Goal: Task Accomplishment & Management: Manage account settings

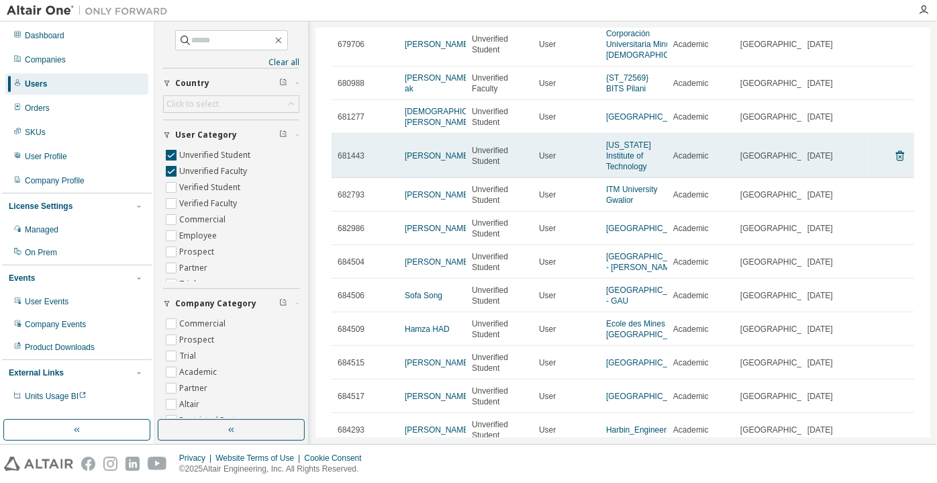
scroll to position [305, 0]
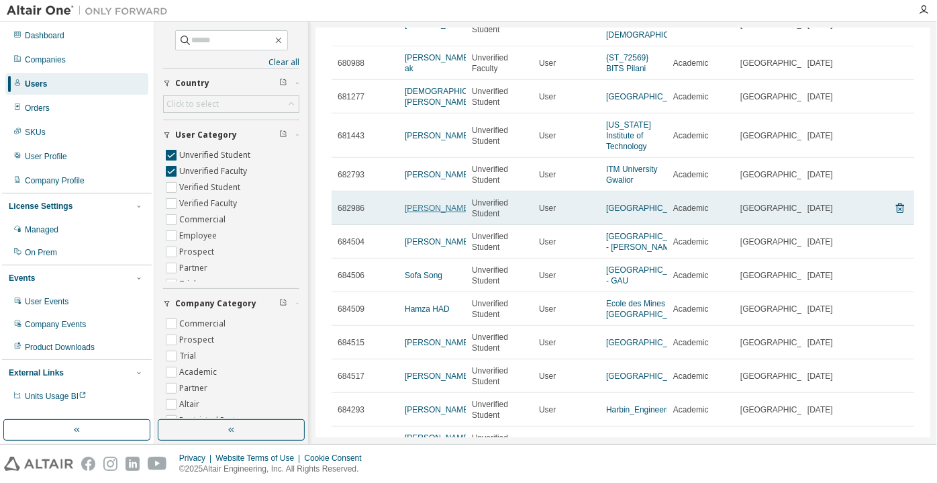
click at [422, 205] on link "[PERSON_NAME]" at bounding box center [438, 207] width 66 height 9
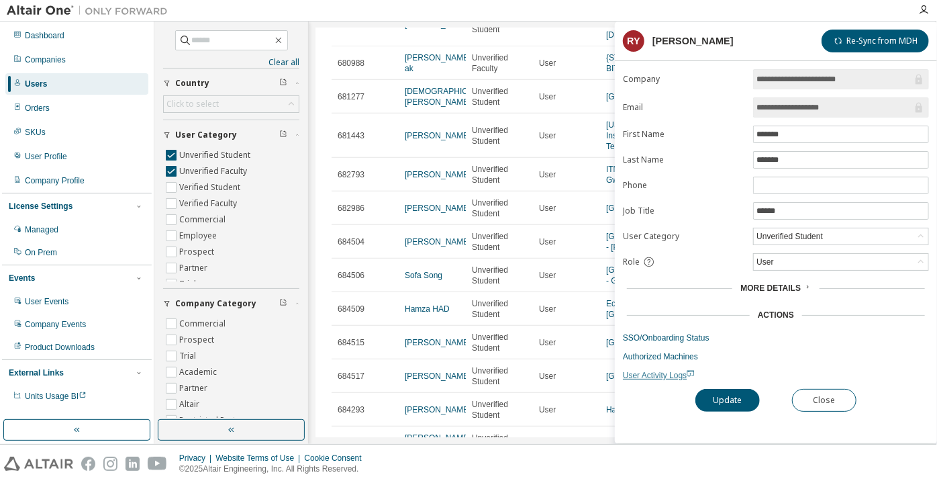
click at [661, 372] on span "User Activity Logs" at bounding box center [659, 375] width 72 height 9
drag, startPoint x: 836, startPoint y: 103, endPoint x: 798, endPoint y: 107, distance: 37.7
click at [798, 107] on input "**********" at bounding box center [835, 107] width 156 height 13
click at [796, 109] on input "**********" at bounding box center [835, 107] width 156 height 13
drag, startPoint x: 796, startPoint y: 109, endPoint x: 834, endPoint y: 103, distance: 38.0
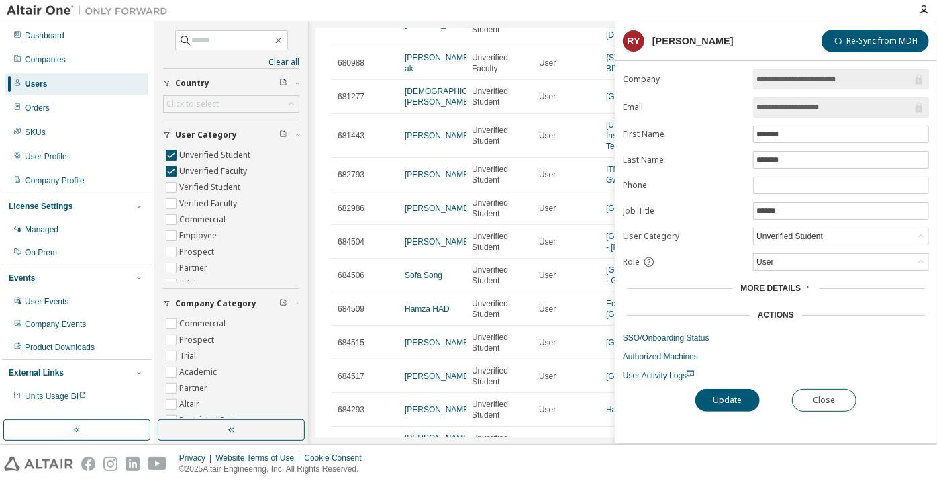
click at [834, 103] on input "**********" at bounding box center [835, 107] width 156 height 13
click at [842, 402] on button "Close" at bounding box center [824, 400] width 64 height 23
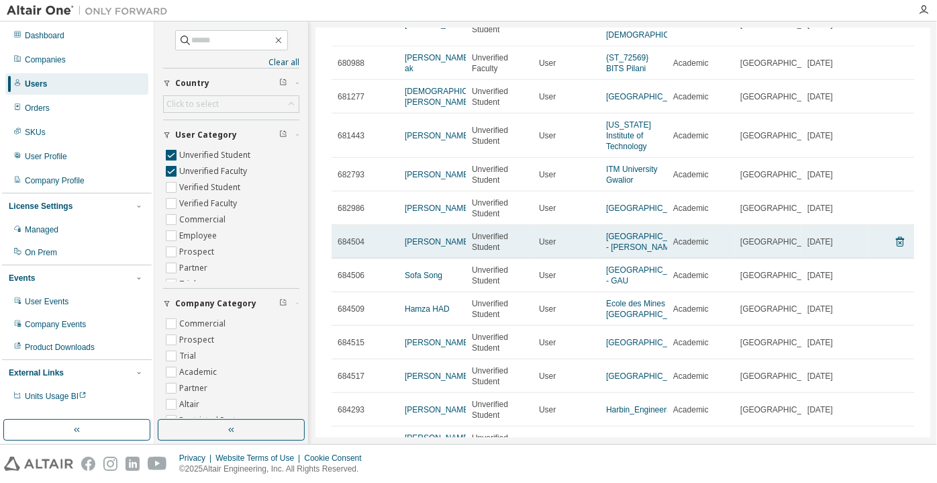
scroll to position [366, 0]
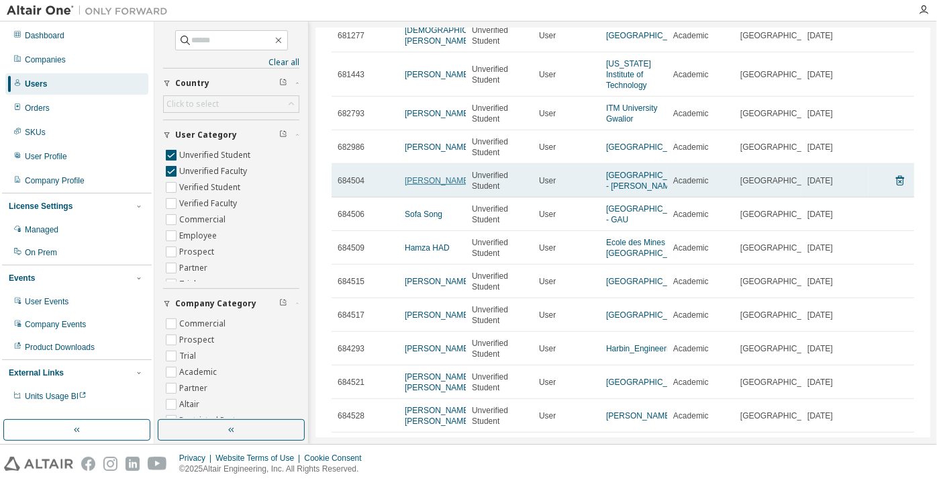
click at [408, 185] on link "Chenhui Zhang" at bounding box center [438, 180] width 66 height 9
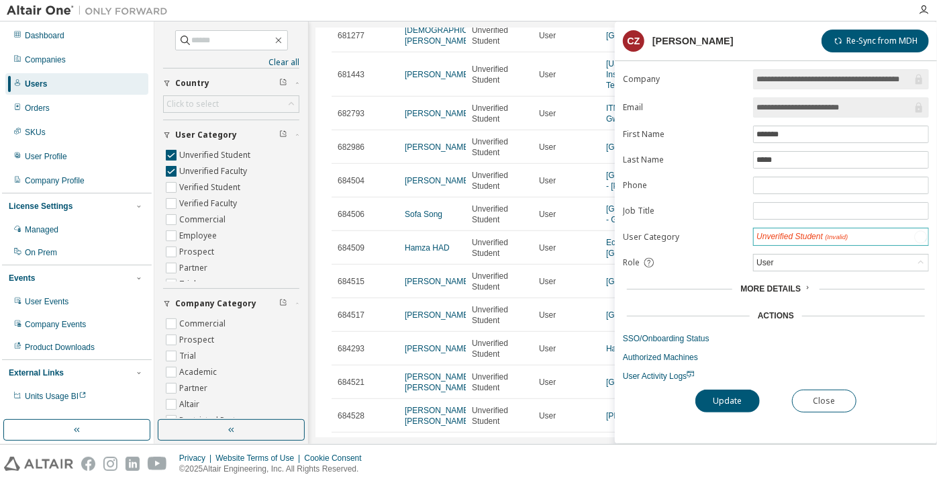
click at [779, 234] on div "Unverified Student (Invalid)" at bounding box center [802, 236] width 91 height 11
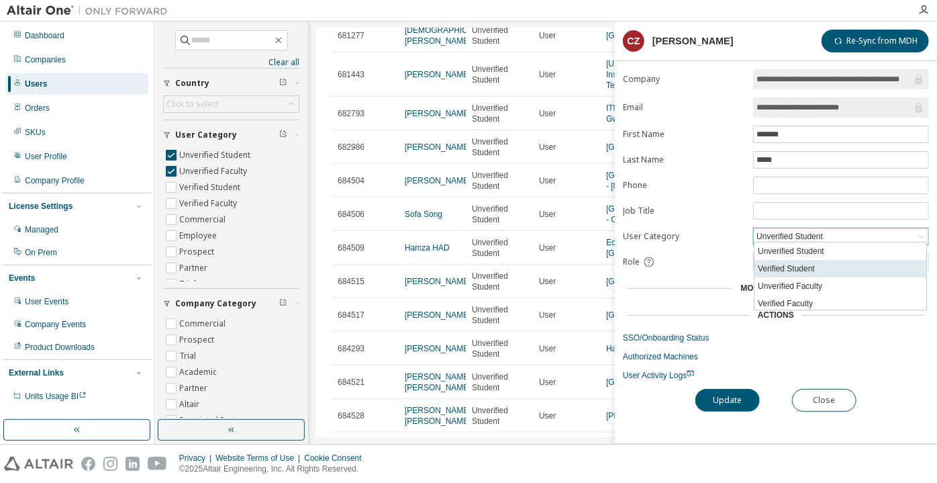
click at [787, 267] on li "Verified Student" at bounding box center [841, 268] width 172 height 17
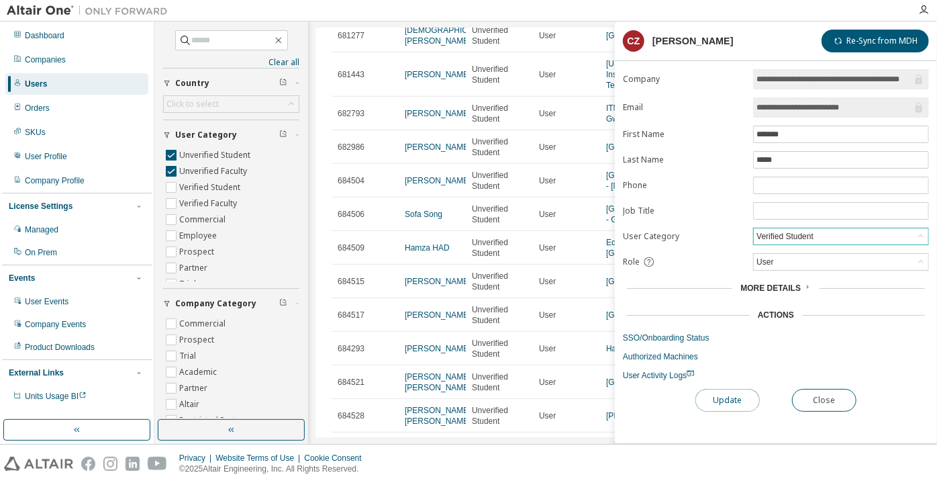
click at [738, 400] on button "Update" at bounding box center [727, 400] width 64 height 23
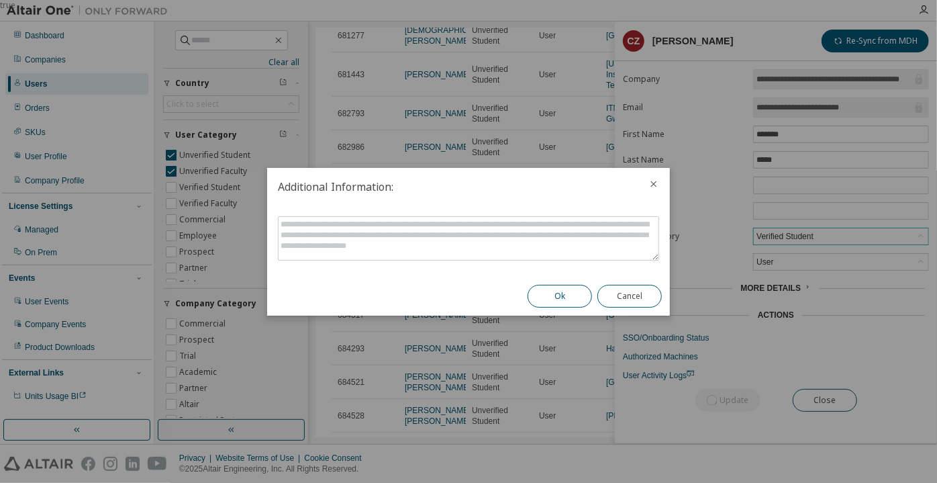
click at [538, 297] on button "Ok" at bounding box center [560, 296] width 64 height 23
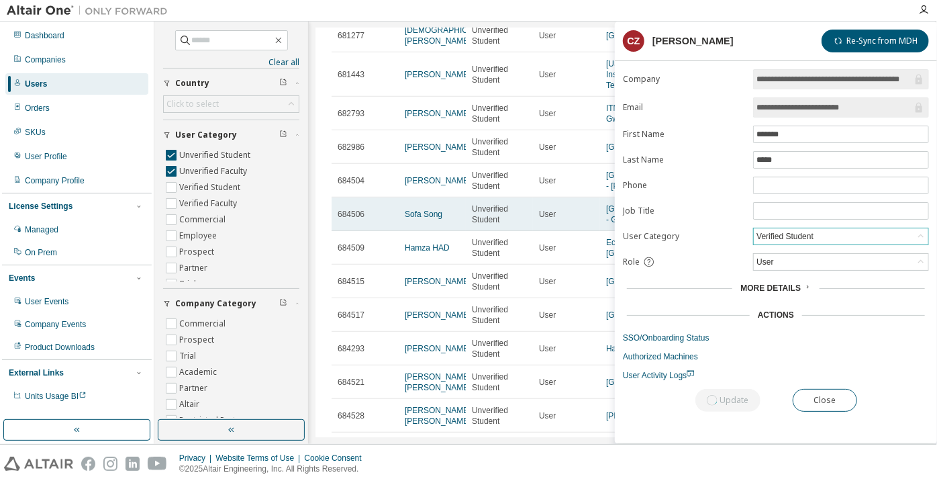
scroll to position [427, 0]
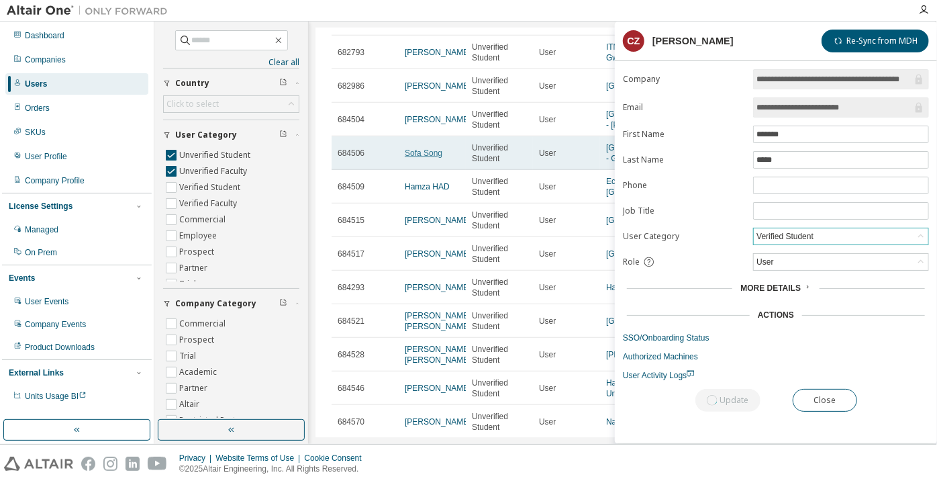
click at [424, 158] on link "Sofa Song" at bounding box center [424, 152] width 38 height 9
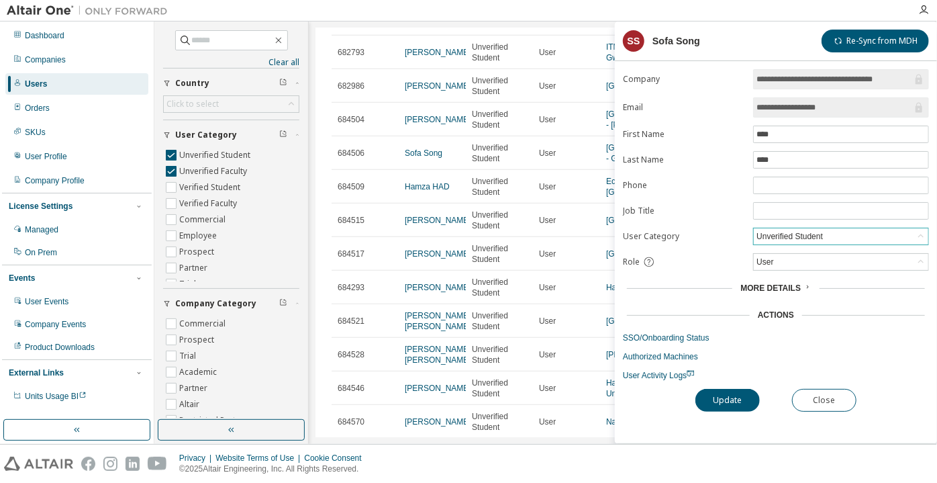
click at [788, 232] on div "Unverified Student" at bounding box center [790, 236] width 70 height 15
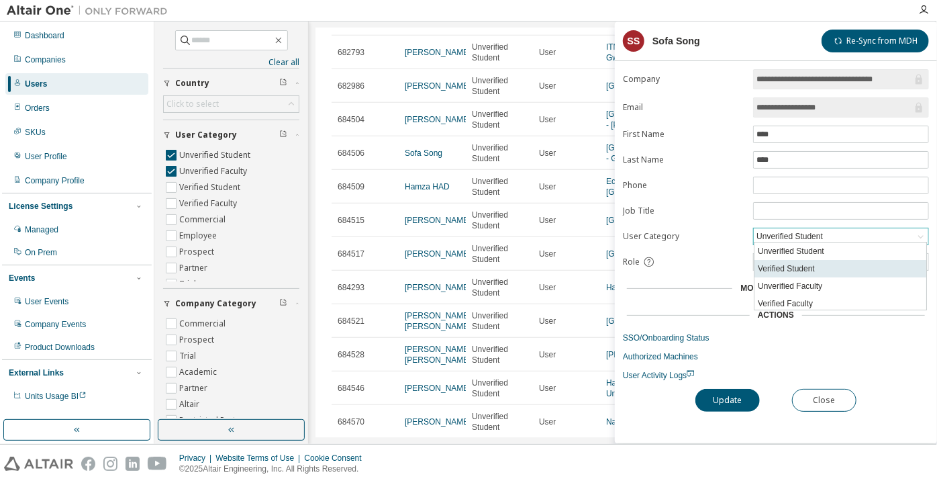
click at [793, 267] on li "Verified Student" at bounding box center [841, 268] width 172 height 17
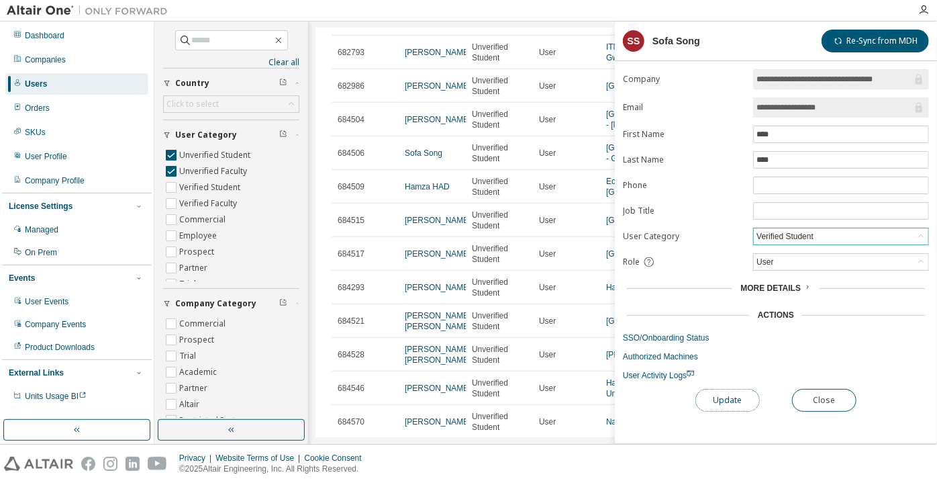
click at [747, 397] on button "Update" at bounding box center [727, 400] width 64 height 23
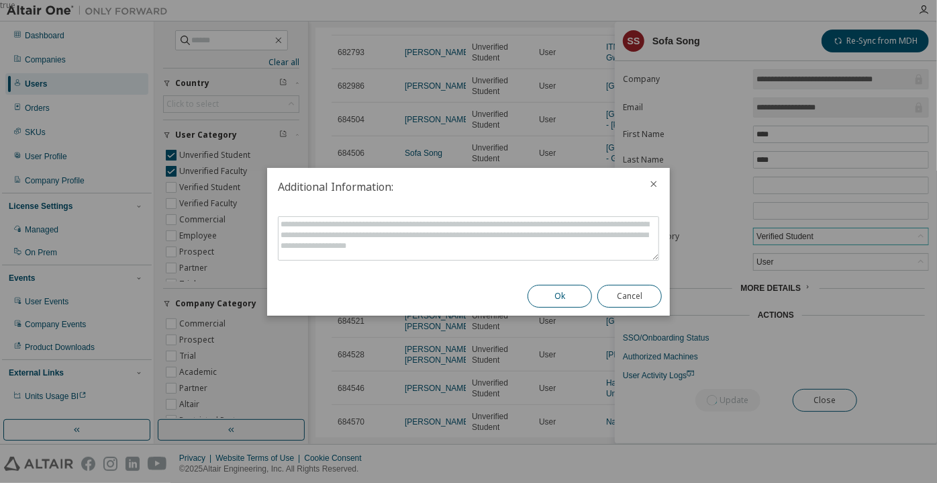
click at [571, 293] on button "Ok" at bounding box center [560, 296] width 64 height 23
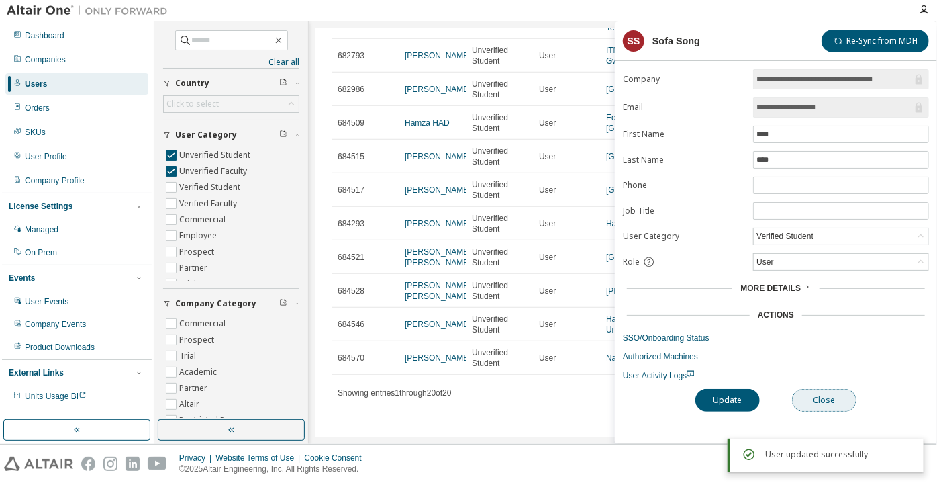
click at [828, 391] on button "Close" at bounding box center [824, 400] width 64 height 23
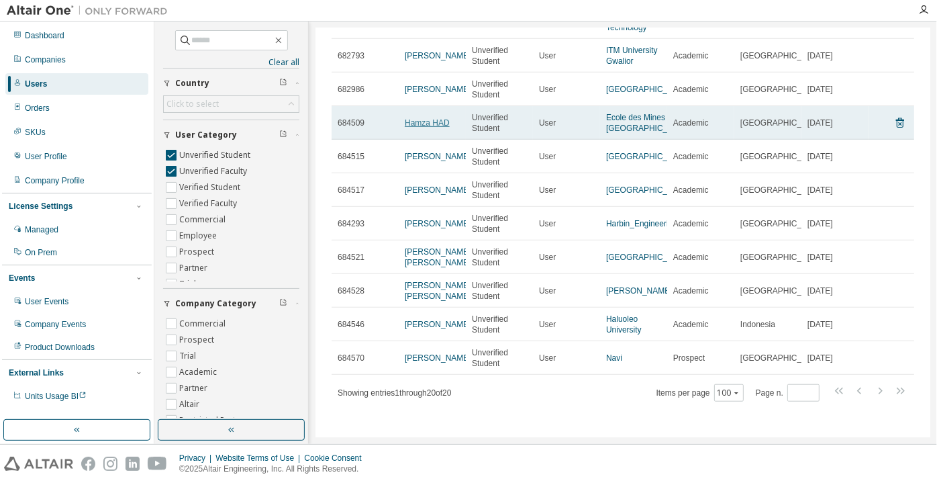
click at [438, 118] on link "Hamza HAD" at bounding box center [427, 122] width 45 height 9
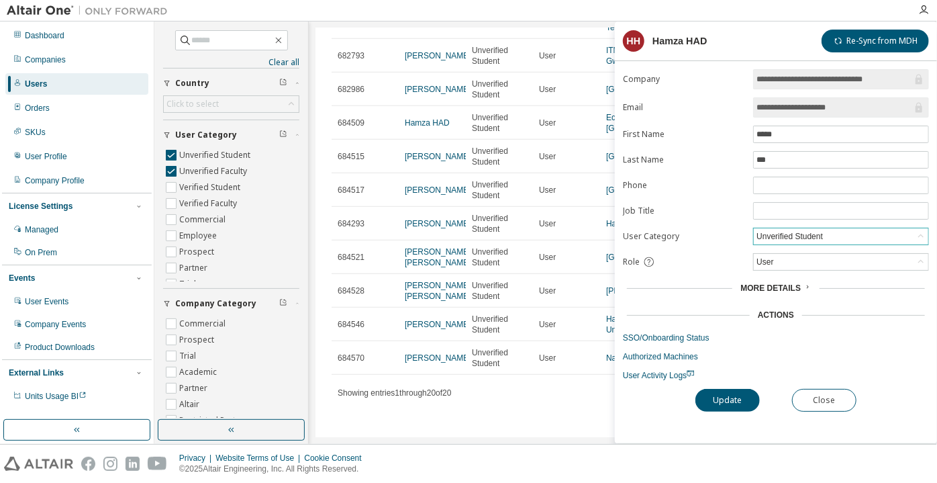
click at [816, 230] on div "Unverified Student" at bounding box center [790, 236] width 70 height 15
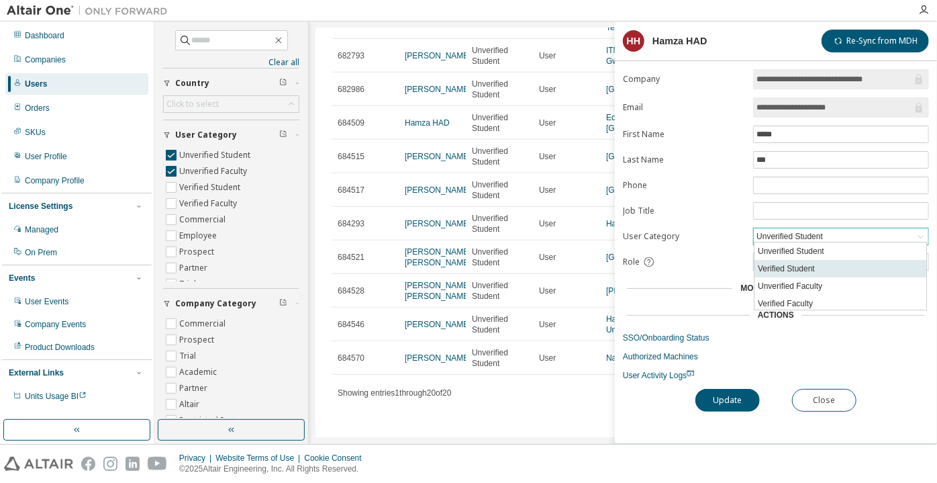
click at [823, 271] on li "Verified Student" at bounding box center [841, 268] width 172 height 17
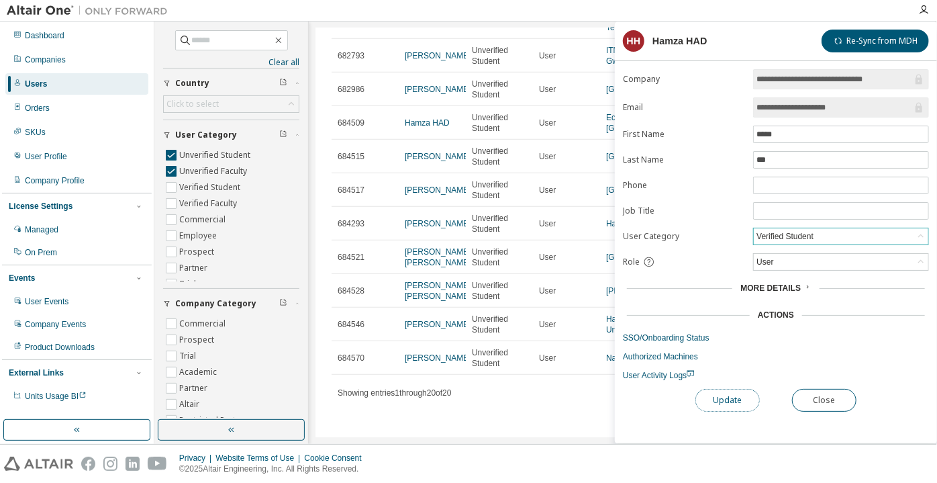
click at [738, 393] on button "Update" at bounding box center [727, 400] width 64 height 23
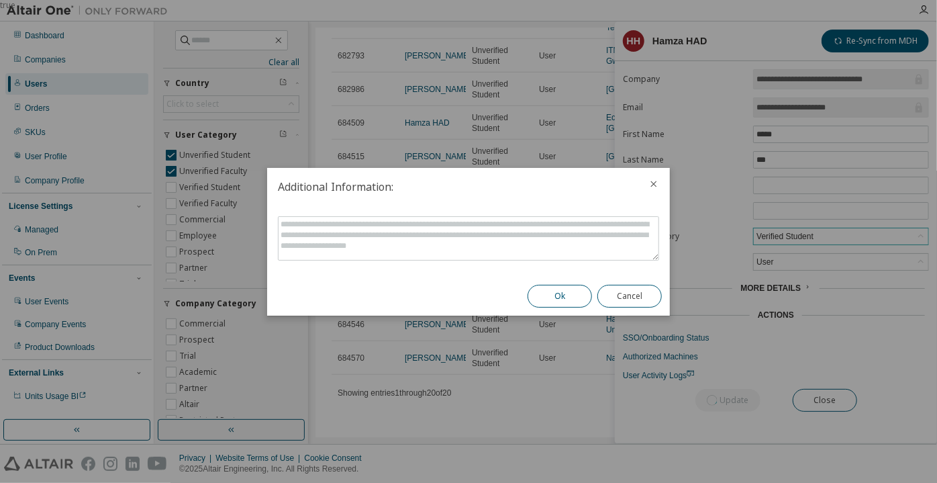
click at [554, 291] on button "Ok" at bounding box center [560, 296] width 64 height 23
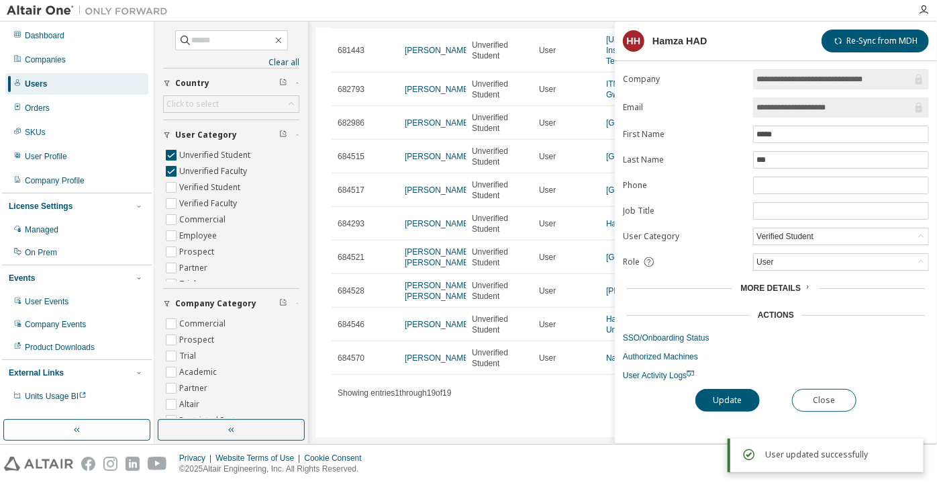
scroll to position [410, 0]
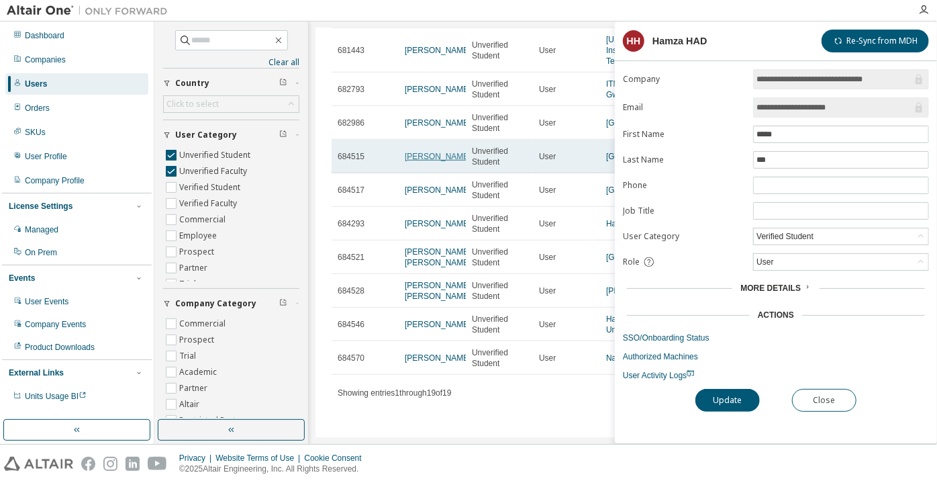
click at [416, 152] on link "Patrick Moore" at bounding box center [438, 156] width 66 height 9
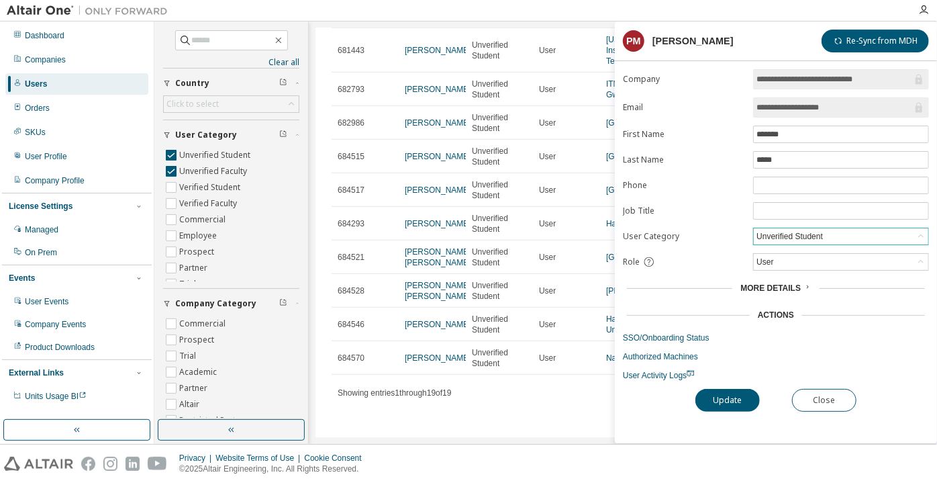
click at [801, 238] on div "Unverified Student" at bounding box center [790, 236] width 70 height 15
click at [815, 267] on li "Verified Student" at bounding box center [841, 268] width 172 height 17
click at [739, 411] on div "**********" at bounding box center [776, 256] width 322 height 374
click at [734, 393] on button "Update" at bounding box center [727, 400] width 64 height 23
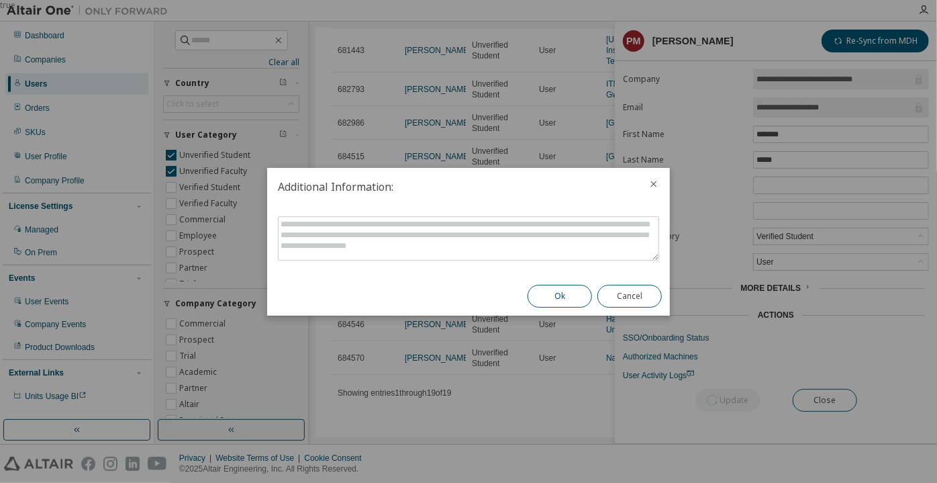
click at [576, 286] on button "Ok" at bounding box center [560, 296] width 64 height 23
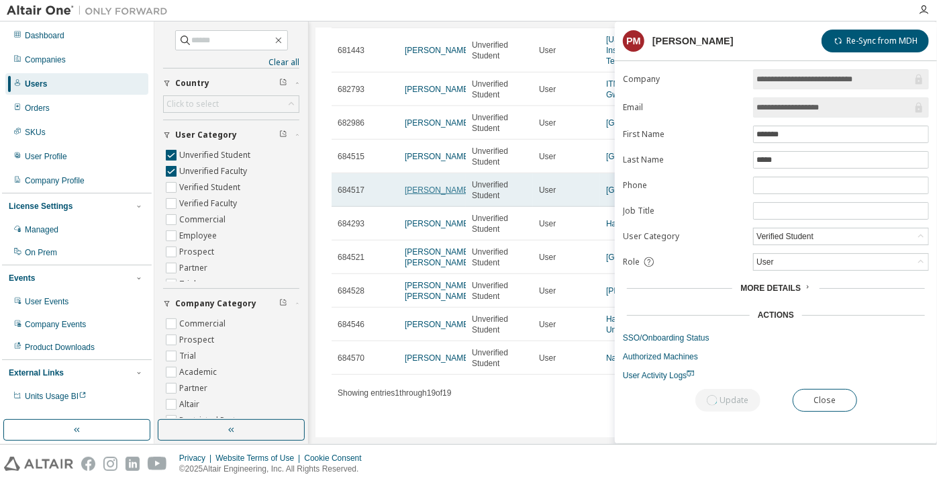
click at [417, 189] on link "Mohamed Ismail" at bounding box center [438, 189] width 66 height 9
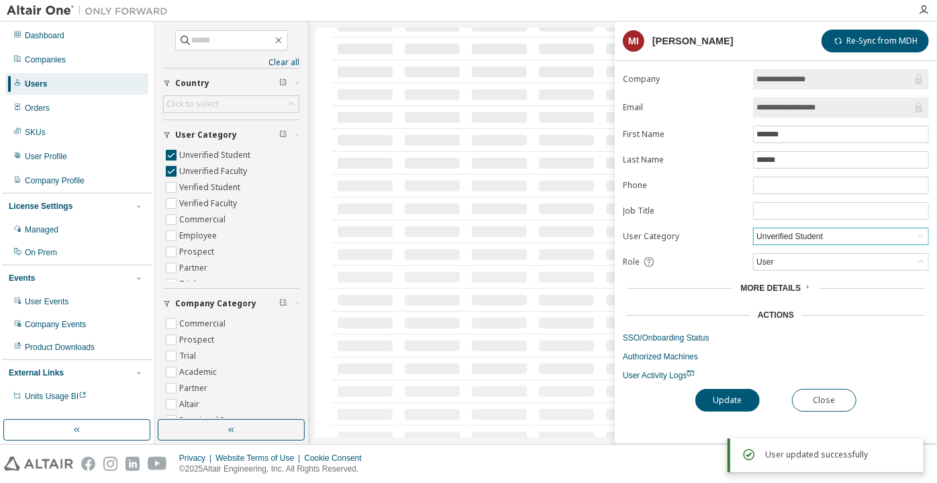
scroll to position [427, 0]
click at [766, 241] on div "Unverified Student" at bounding box center [841, 236] width 175 height 16
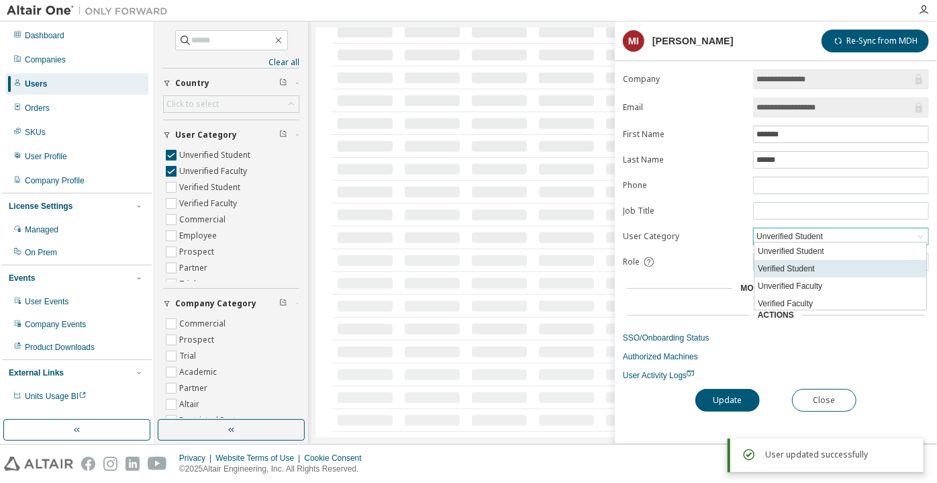
click at [781, 265] on li "Verified Student" at bounding box center [841, 268] width 172 height 17
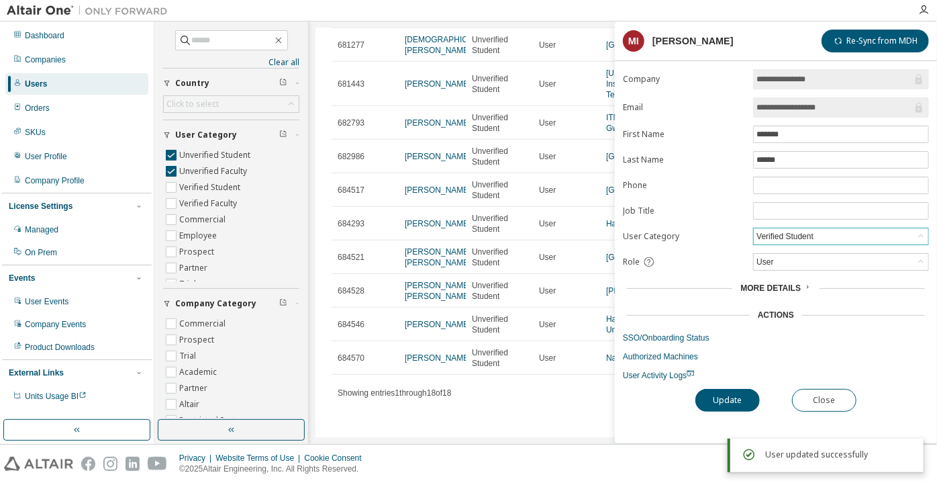
scroll to position [367, 0]
click at [738, 381] on div "**********" at bounding box center [776, 256] width 322 height 374
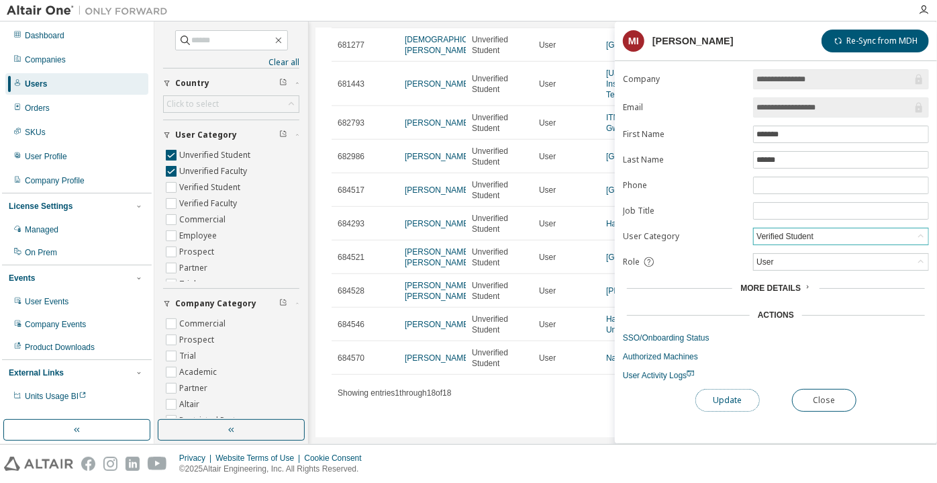
click at [728, 399] on button "Update" at bounding box center [727, 400] width 64 height 23
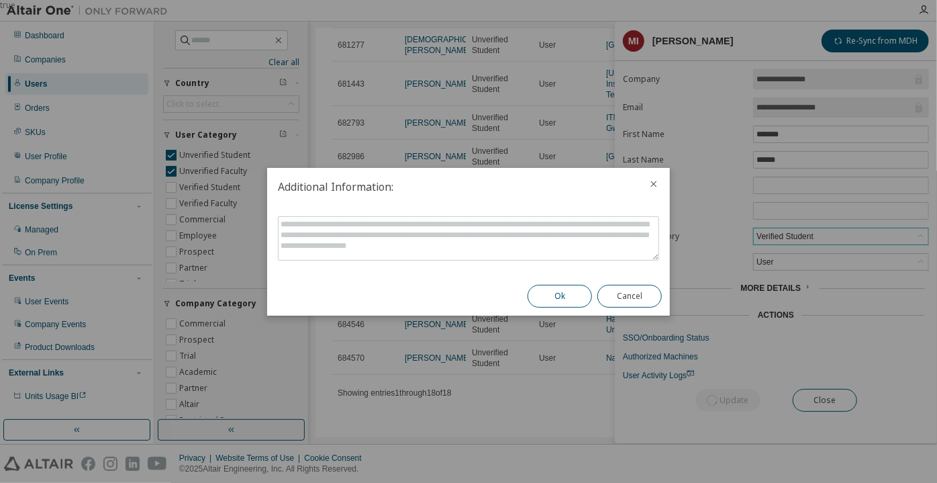
click at [580, 300] on button "Ok" at bounding box center [560, 296] width 64 height 23
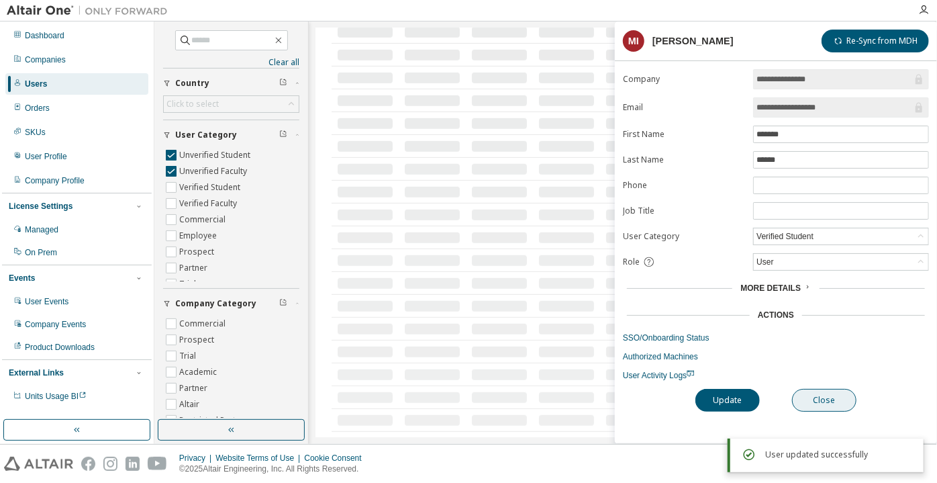
scroll to position [333, 0]
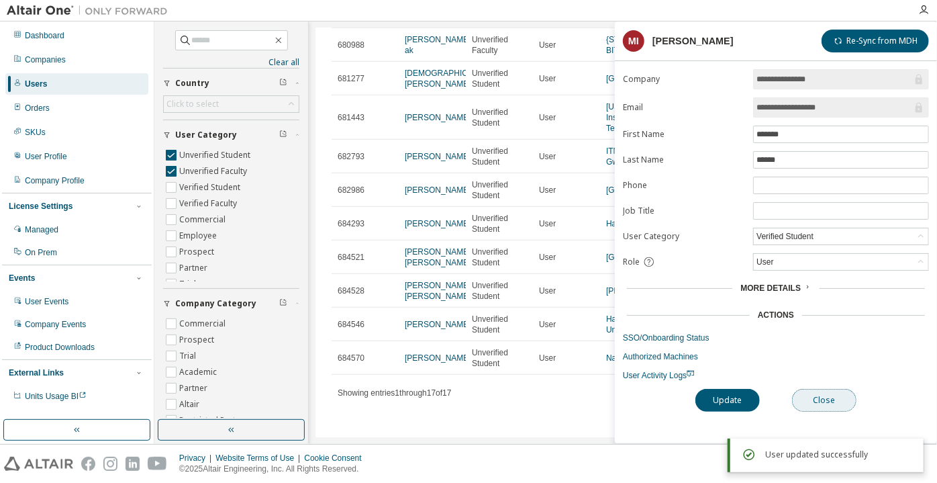
click at [844, 391] on button "Close" at bounding box center [824, 400] width 64 height 23
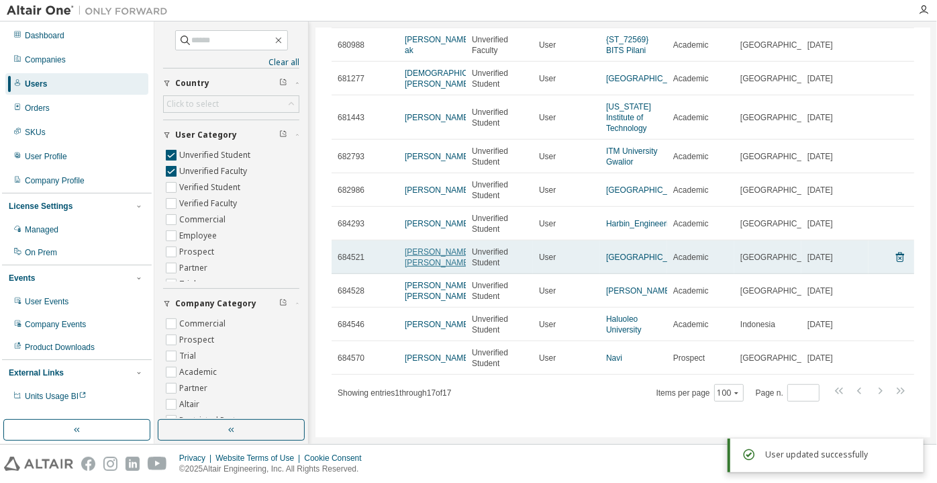
click at [430, 252] on link "Jorge Estevan Torres Peña" at bounding box center [438, 257] width 66 height 20
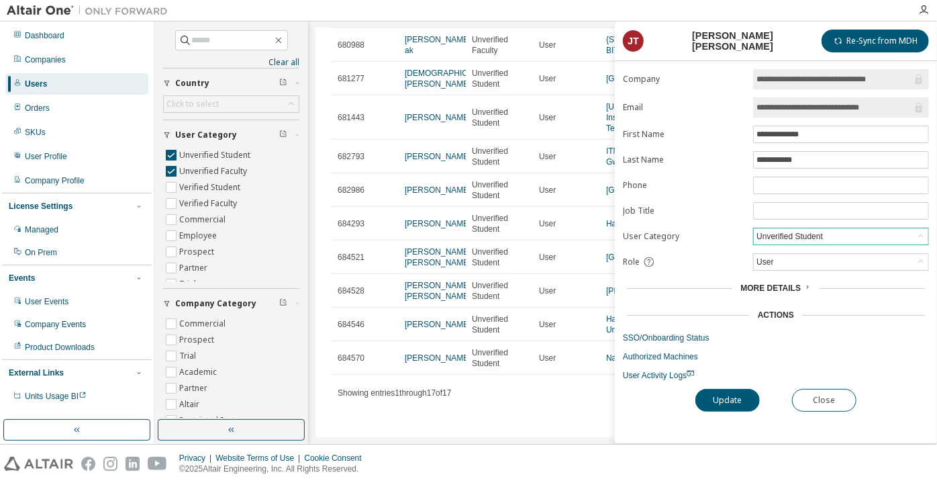
click at [779, 235] on div "Unverified Student" at bounding box center [790, 236] width 70 height 15
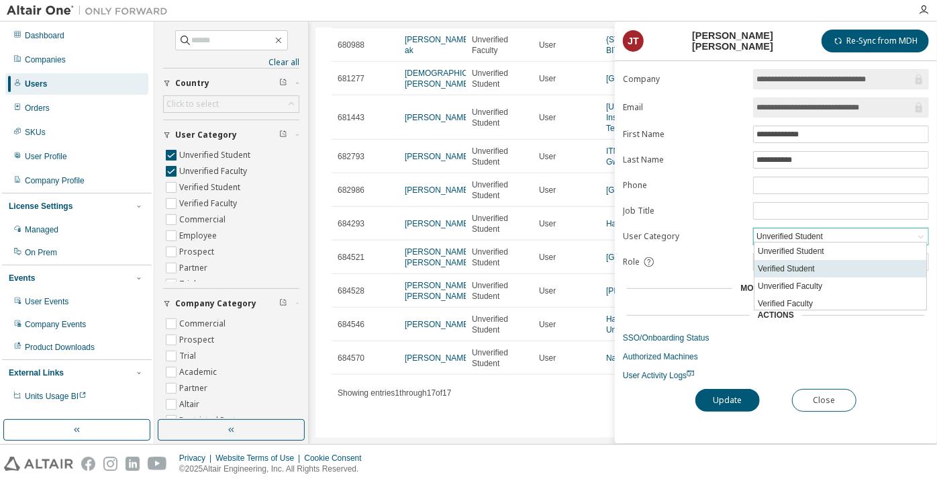
click at [791, 268] on li "Verified Student" at bounding box center [841, 268] width 172 height 17
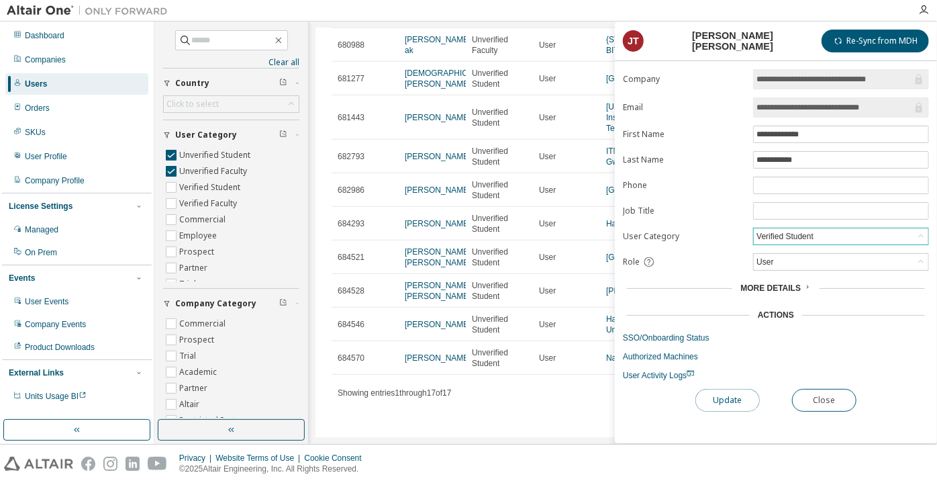
click at [730, 397] on button "Update" at bounding box center [727, 400] width 64 height 23
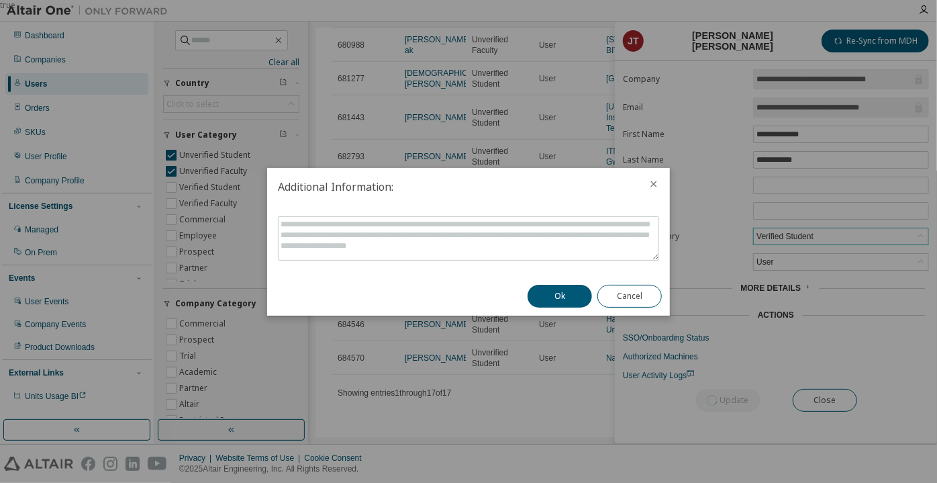
click at [567, 295] on button "Ok" at bounding box center [560, 296] width 64 height 23
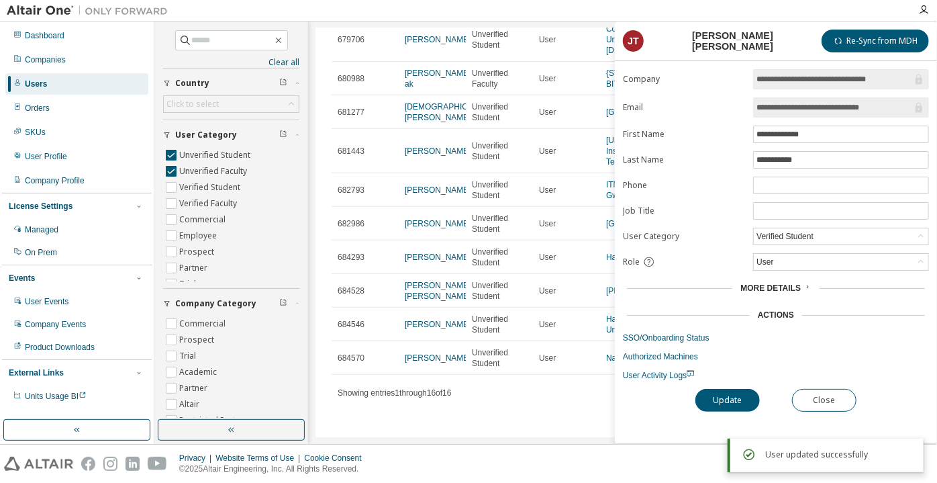
scroll to position [288, 0]
click at [838, 389] on button "Close" at bounding box center [824, 400] width 64 height 23
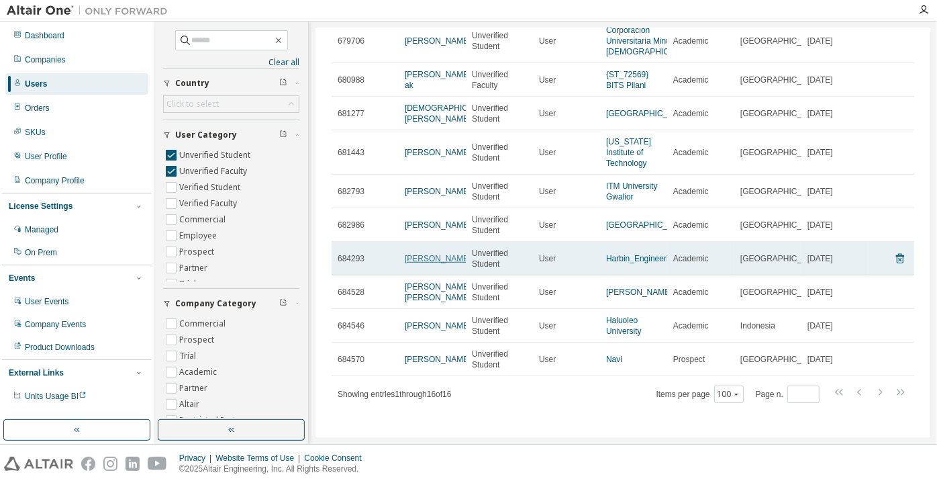
click at [426, 259] on link "Andy kim" at bounding box center [438, 258] width 66 height 9
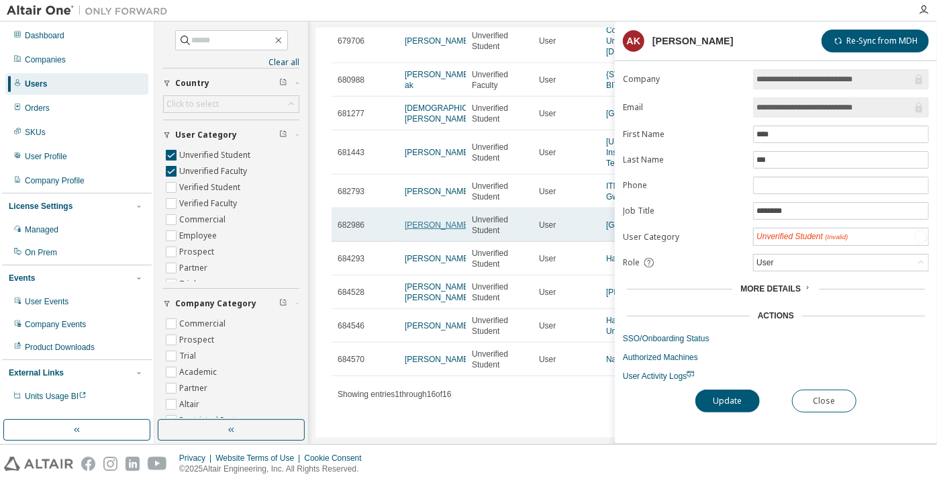
click at [424, 226] on link "Rinlada Yamanya" at bounding box center [438, 224] width 66 height 9
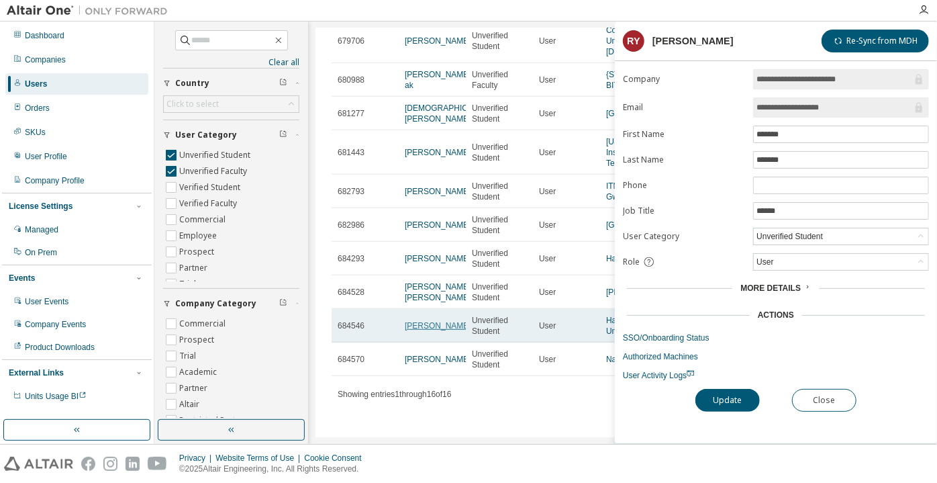
click at [422, 328] on link "Arviana Rahman" at bounding box center [438, 325] width 66 height 9
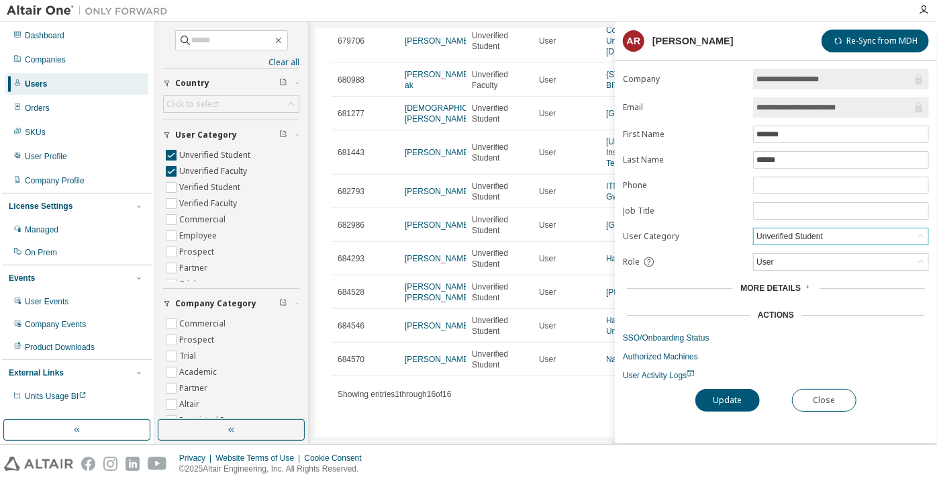
click at [778, 230] on div "Unverified Student" at bounding box center [790, 236] width 70 height 15
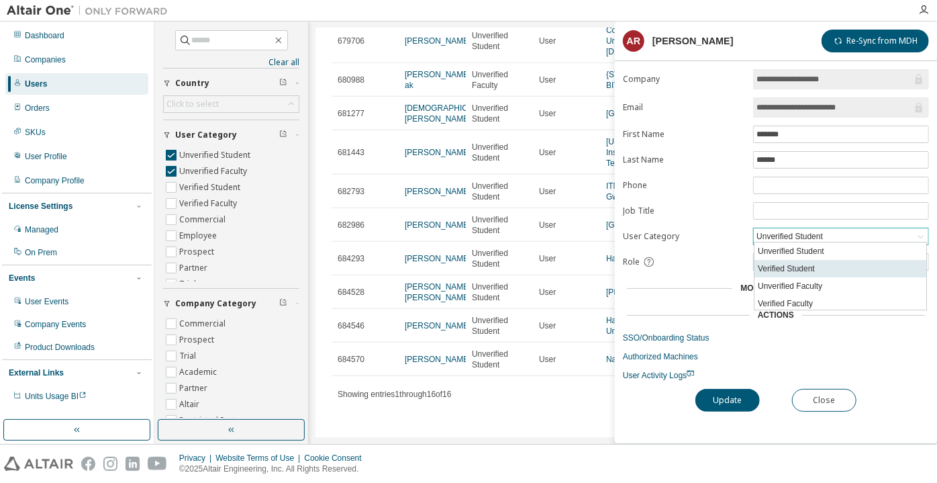
click at [779, 264] on li "Verified Student" at bounding box center [841, 268] width 172 height 17
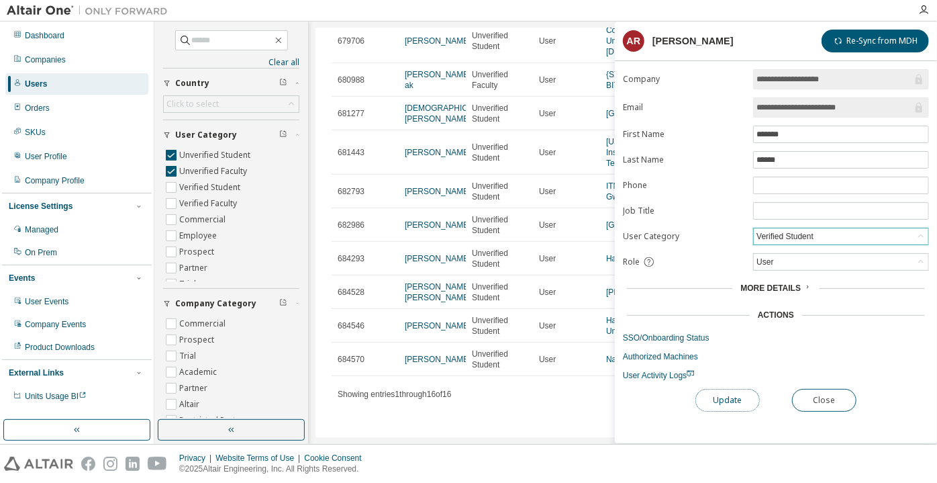
click at [740, 400] on button "Update" at bounding box center [727, 400] width 64 height 23
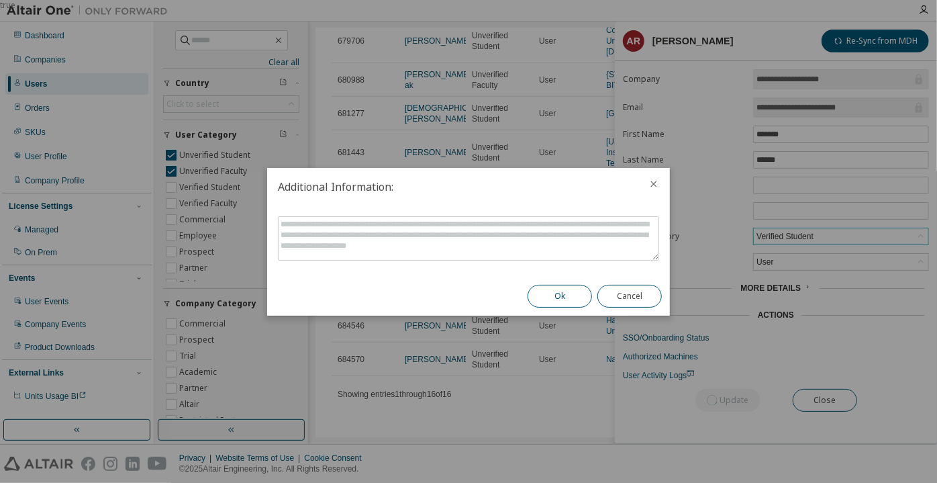
click at [573, 287] on button "Ok" at bounding box center [560, 296] width 64 height 23
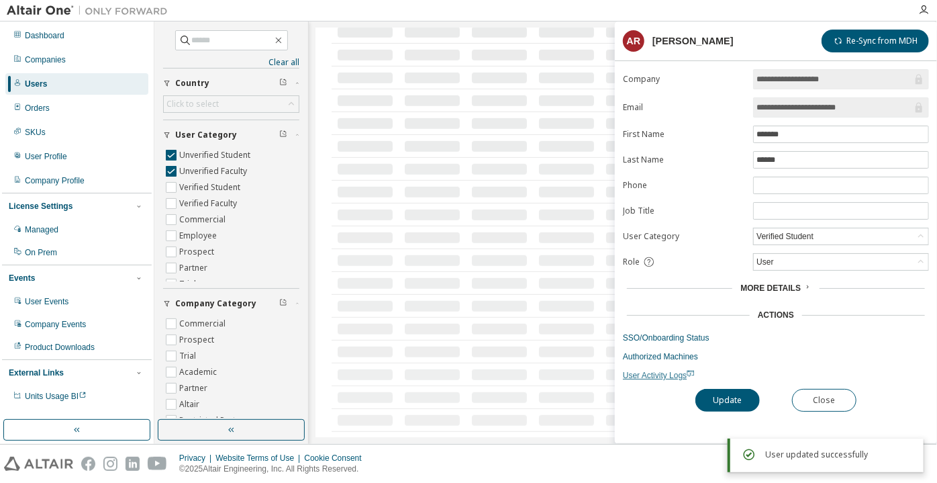
scroll to position [254, 0]
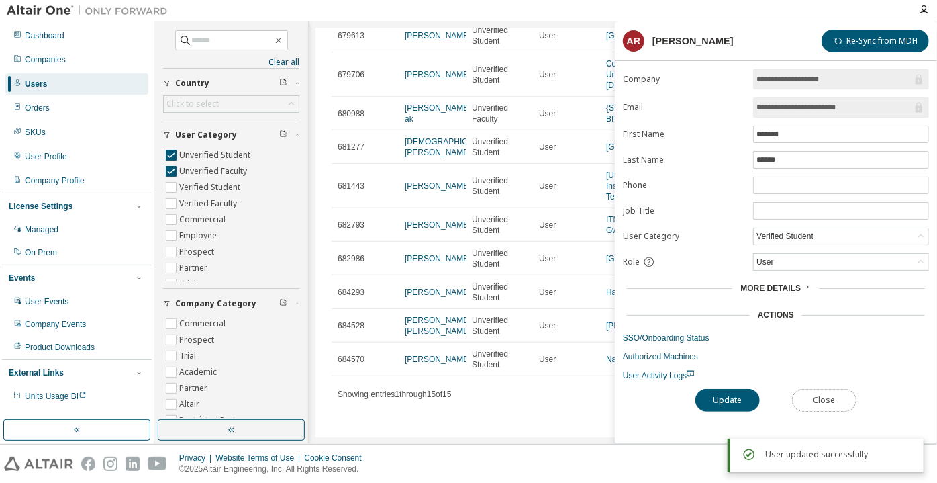
click at [807, 389] on button "Close" at bounding box center [824, 400] width 64 height 23
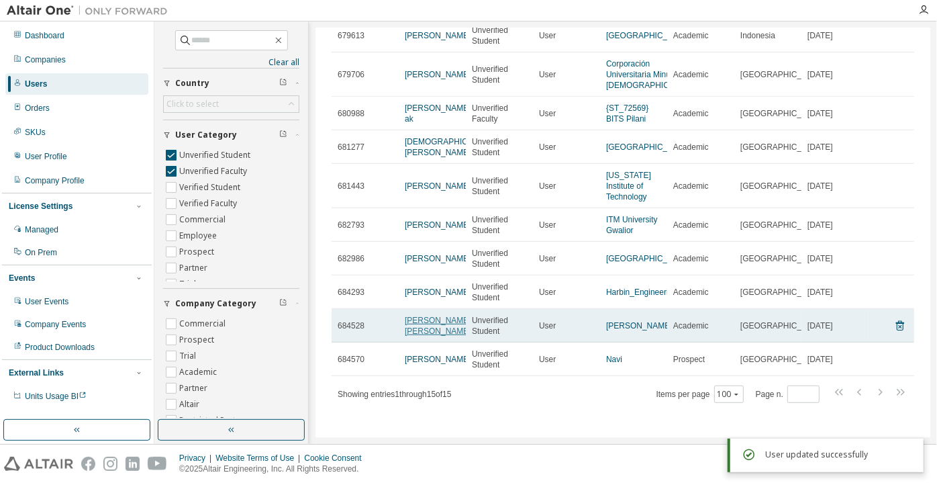
click at [435, 329] on link "Gayathri Lakshmi Pati" at bounding box center [438, 326] width 66 height 20
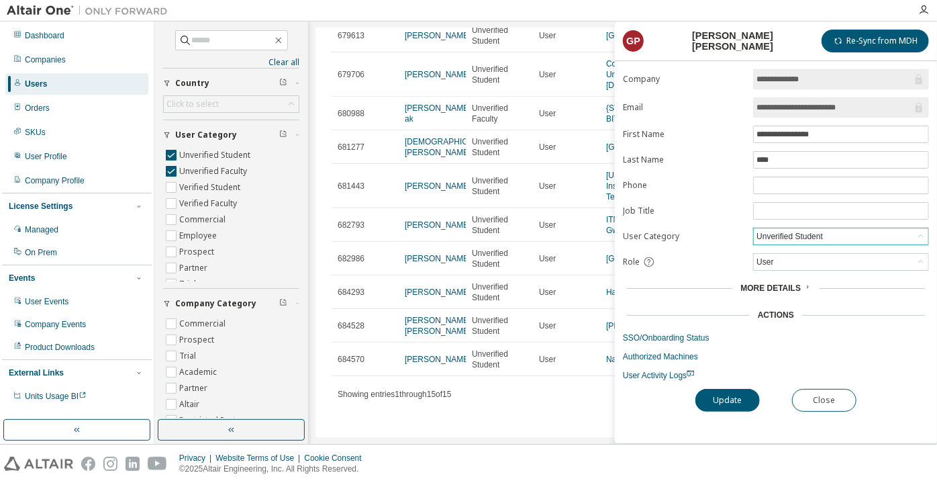
click at [784, 232] on div "Unverified Student" at bounding box center [790, 236] width 70 height 15
drag, startPoint x: 798, startPoint y: 269, endPoint x: 791, endPoint y: 279, distance: 12.5
click at [798, 269] on li "Verified Student" at bounding box center [841, 268] width 172 height 17
click at [734, 397] on button "Update" at bounding box center [727, 400] width 64 height 23
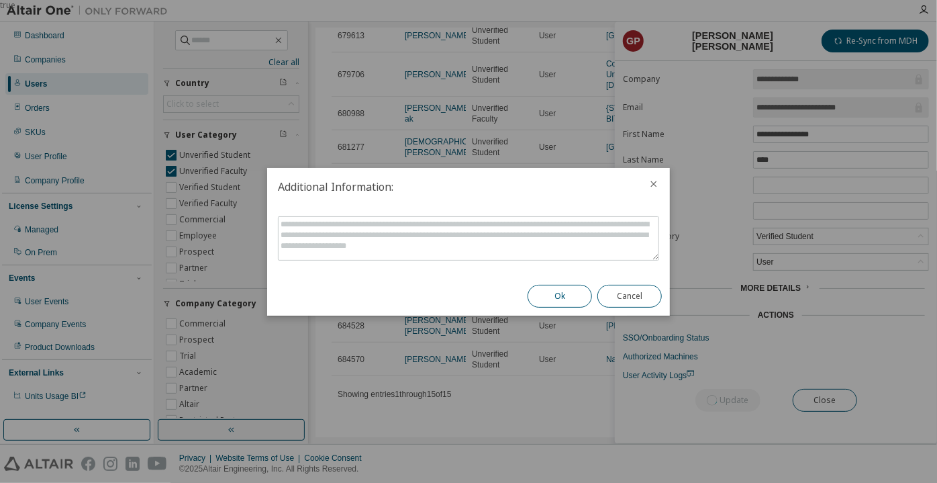
click at [573, 296] on button "Ok" at bounding box center [560, 296] width 64 height 23
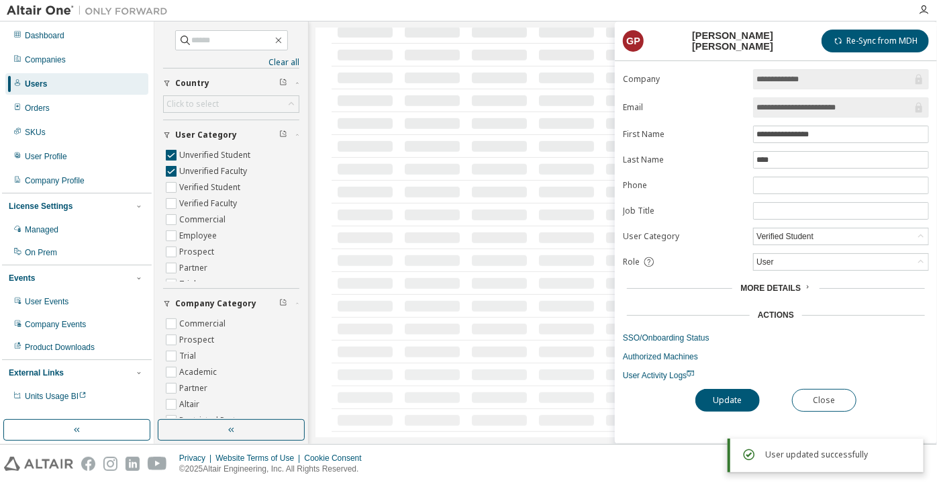
scroll to position [222, 0]
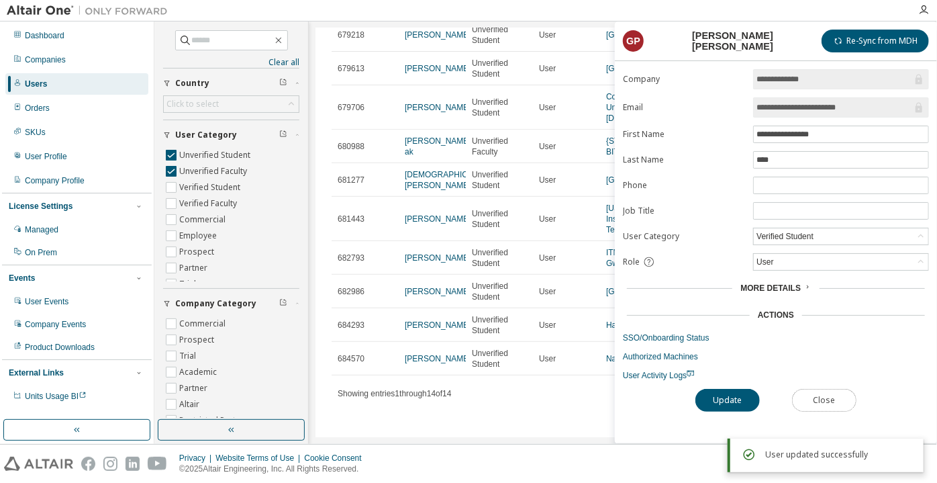
click at [823, 405] on button "Close" at bounding box center [824, 400] width 64 height 23
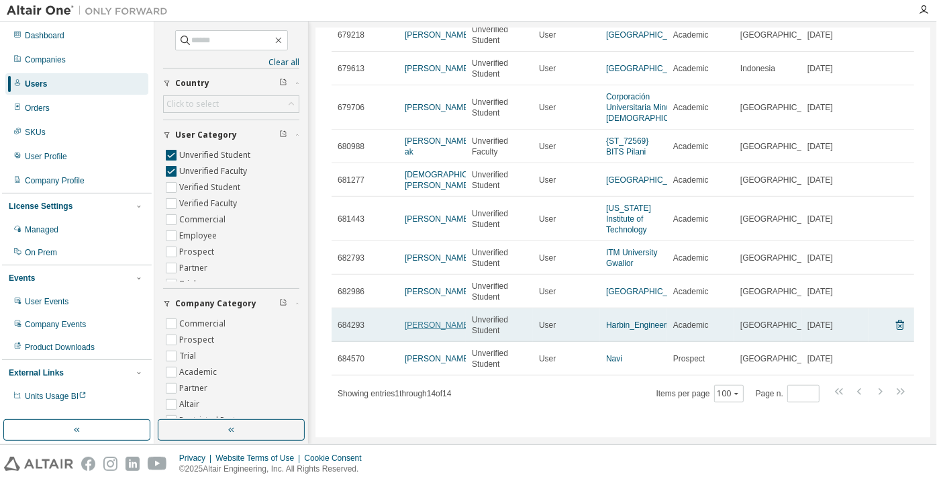
click at [420, 324] on link "Andy kim" at bounding box center [438, 324] width 66 height 9
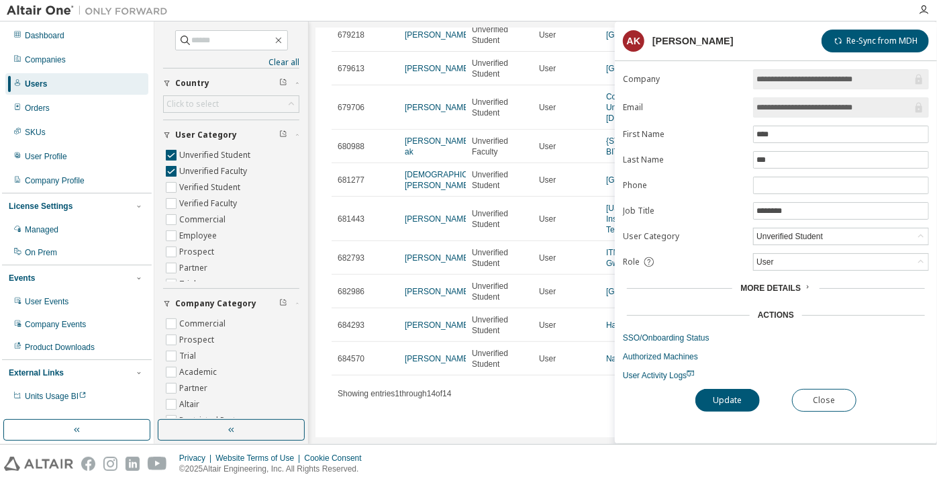
click at [834, 383] on div "**********" at bounding box center [776, 256] width 322 height 374
click at [830, 390] on button "Close" at bounding box center [824, 400] width 64 height 23
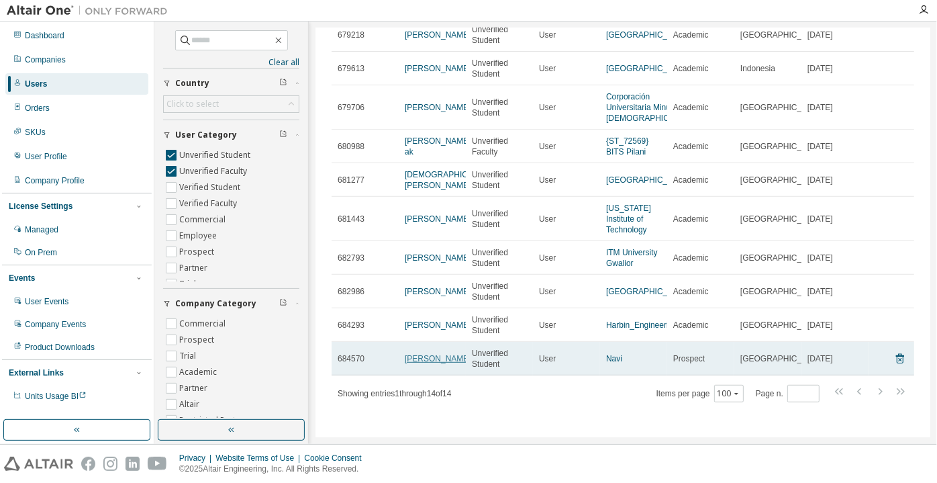
click at [417, 359] on link "Jumatj Kfudu" at bounding box center [438, 358] width 66 height 9
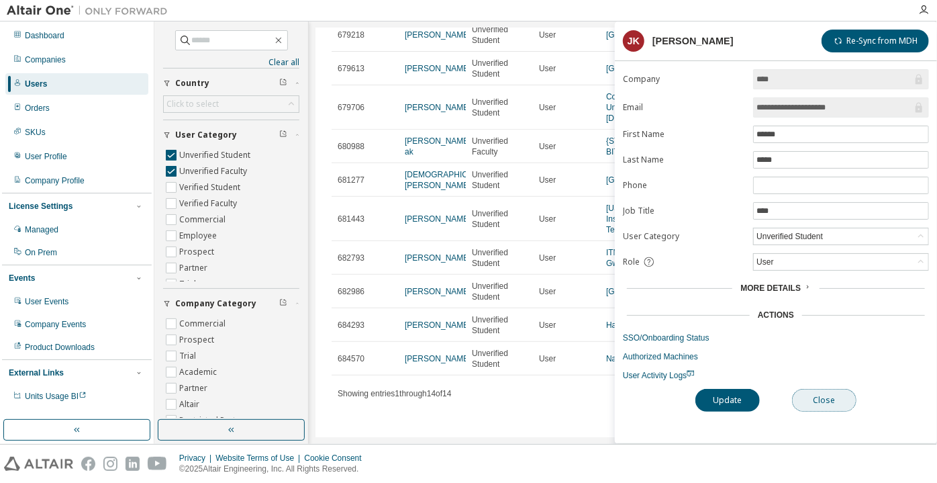
click at [820, 400] on button "Close" at bounding box center [824, 400] width 64 height 23
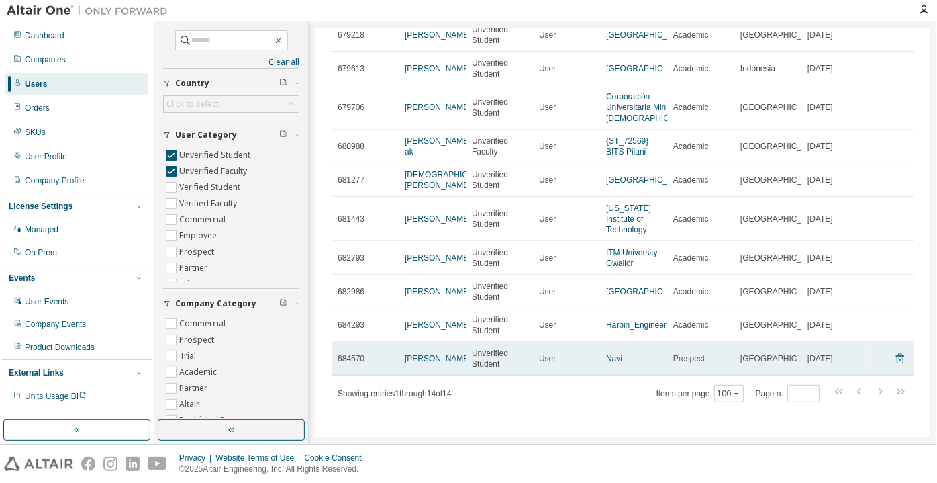
click at [894, 358] on icon at bounding box center [900, 358] width 12 height 16
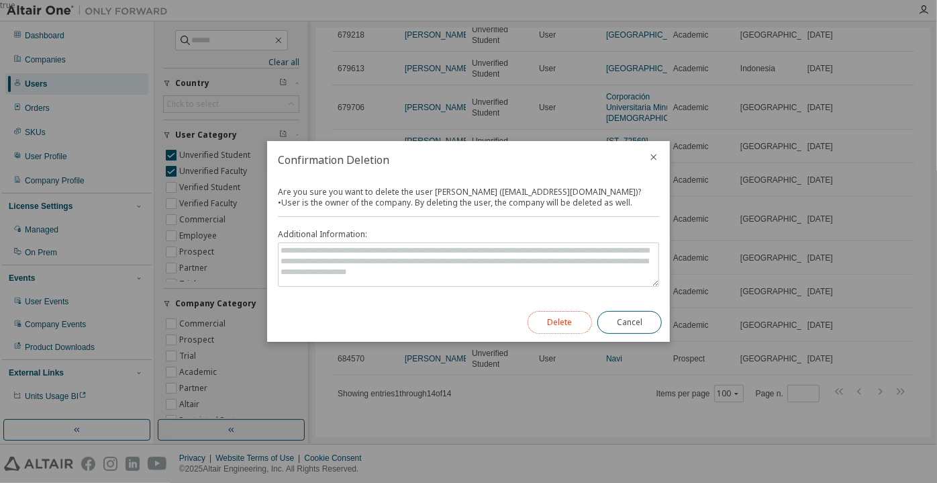
click at [543, 327] on button "Delete" at bounding box center [560, 322] width 64 height 23
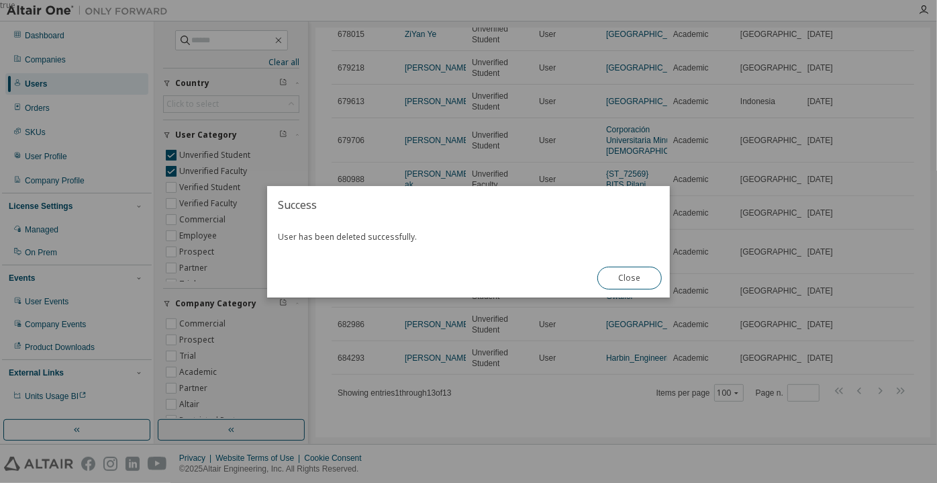
scroll to position [188, 0]
click at [622, 283] on button "Close" at bounding box center [629, 278] width 64 height 23
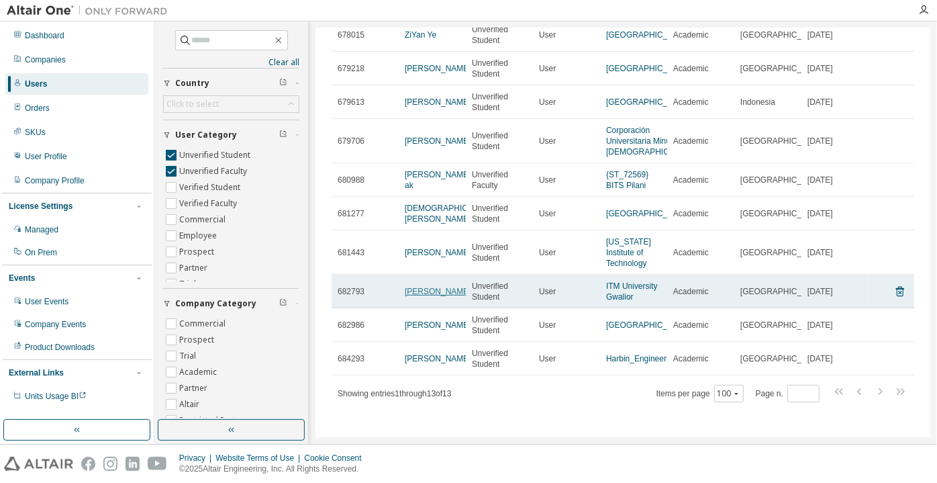
click at [417, 295] on link "SHREYA MARATHE" at bounding box center [438, 291] width 66 height 9
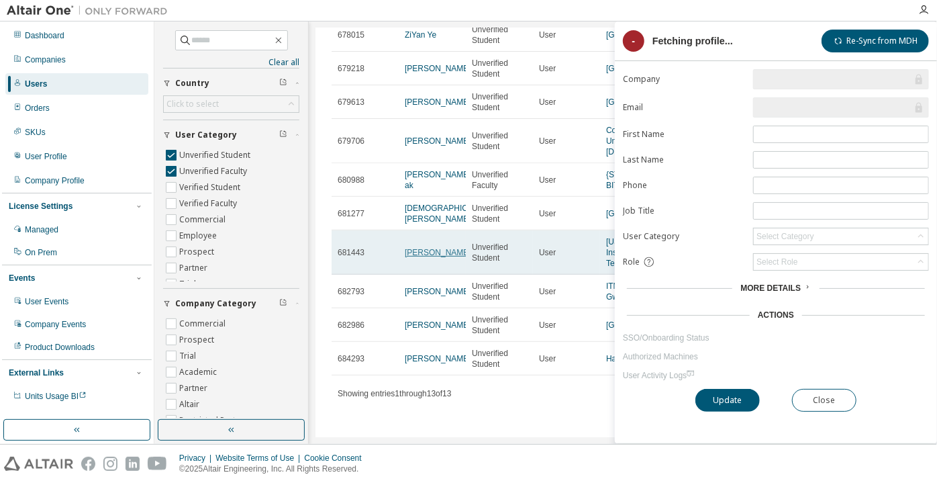
click at [435, 254] on link "Richard Veader" at bounding box center [438, 252] width 66 height 9
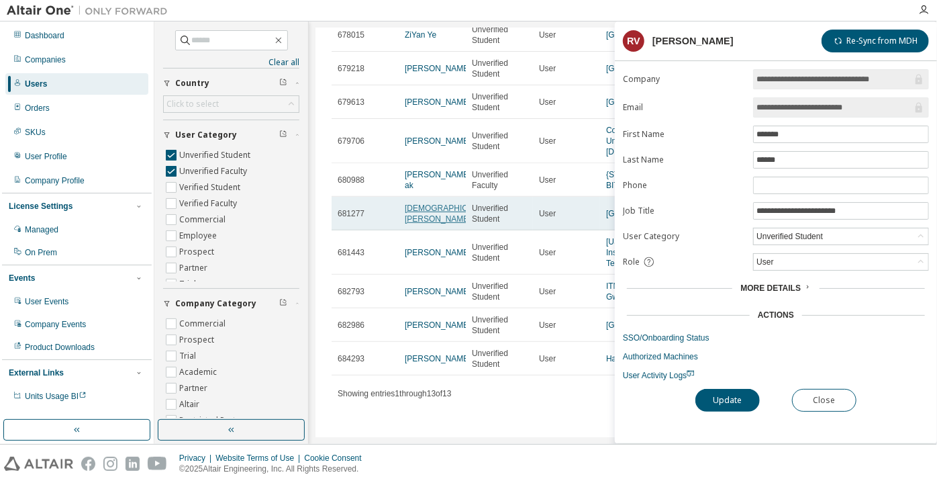
click at [424, 220] on link "Mohammed Zaidaan Shiraz" at bounding box center [450, 213] width 90 height 20
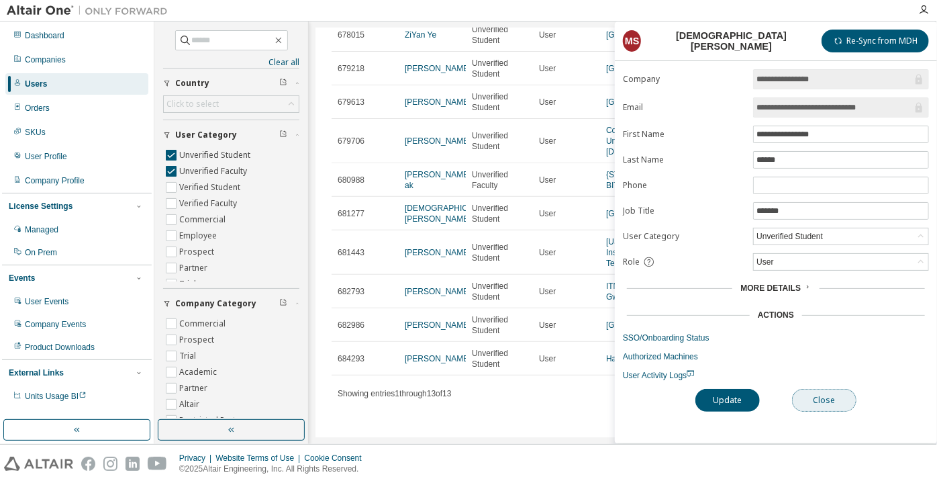
click at [814, 390] on button "Close" at bounding box center [824, 400] width 64 height 23
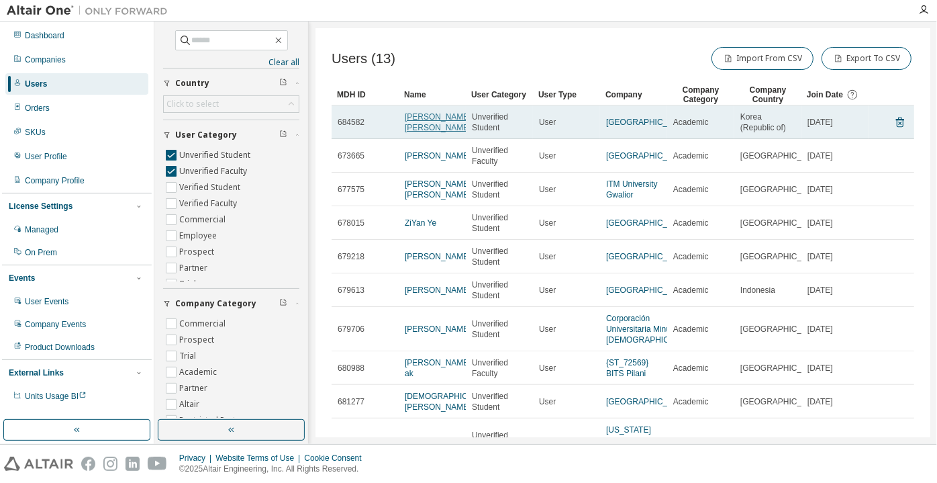
click at [416, 123] on link "[PERSON_NAME]-[PERSON_NAME]" at bounding box center [439, 122] width 69 height 20
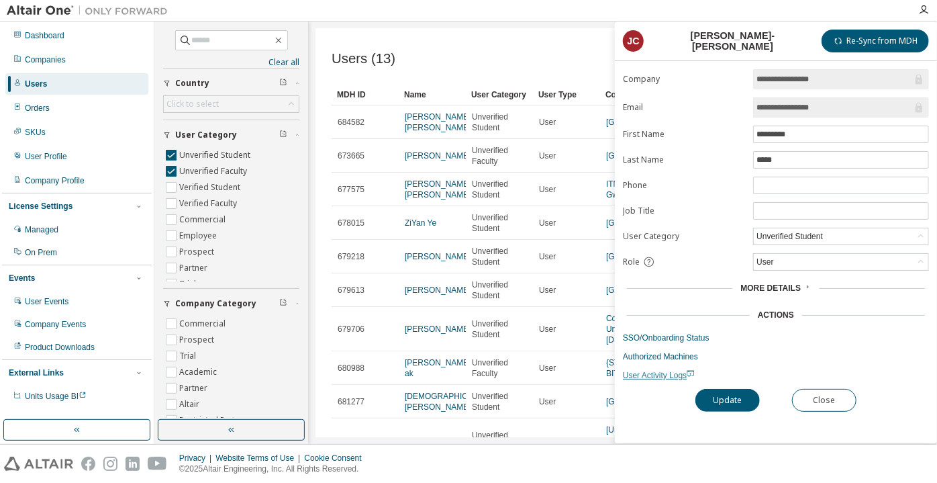
click at [655, 375] on span "User Activity Logs" at bounding box center [659, 375] width 72 height 9
click at [810, 232] on div "Unverified Student" at bounding box center [790, 236] width 70 height 15
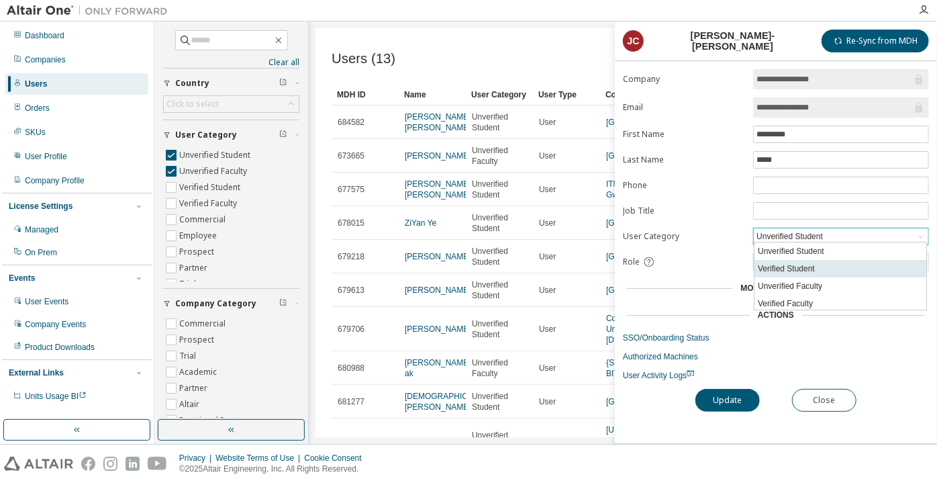
click at [802, 271] on li "Verified Student" at bounding box center [841, 268] width 172 height 17
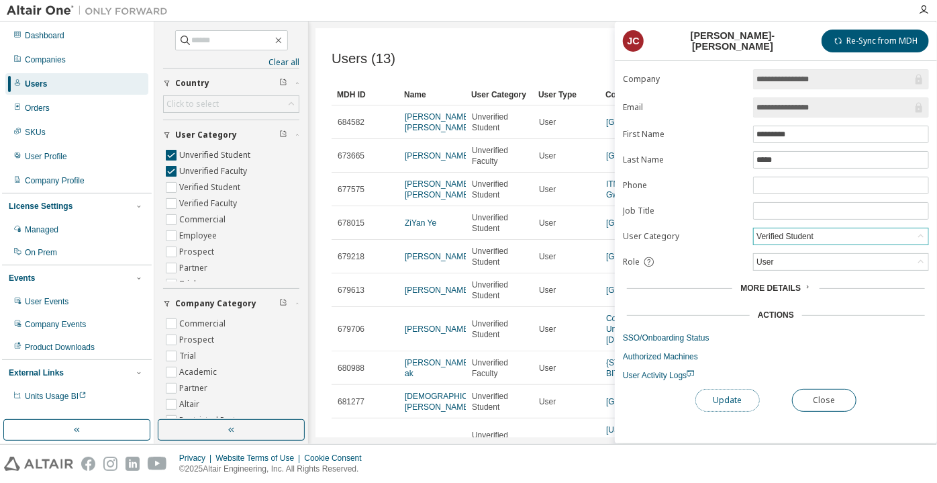
click at [730, 399] on button "Update" at bounding box center [727, 400] width 64 height 23
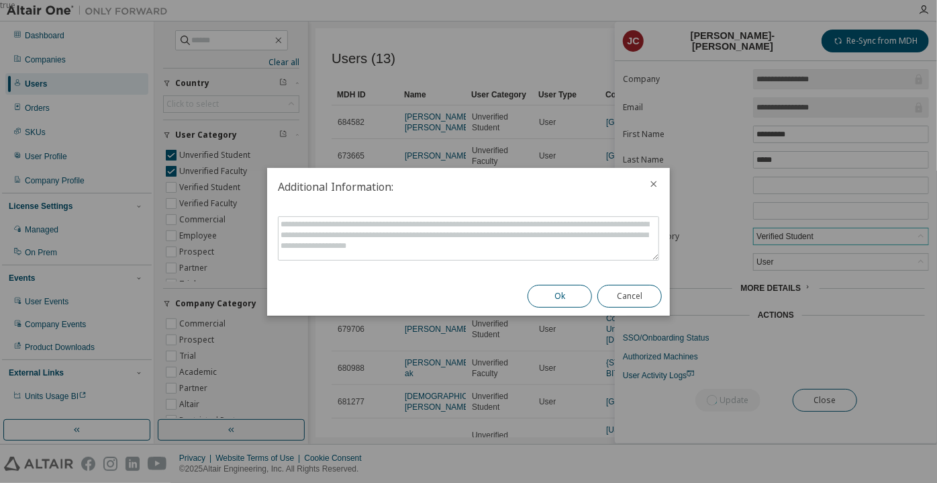
click at [569, 286] on button "Ok" at bounding box center [560, 296] width 64 height 23
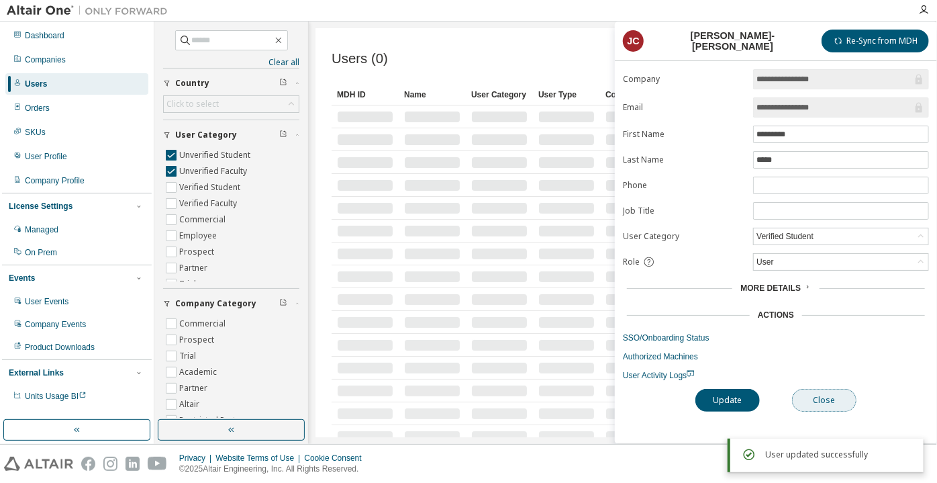
click at [801, 394] on button "Close" at bounding box center [824, 400] width 64 height 23
